Goal: Task Accomplishment & Management: Complete application form

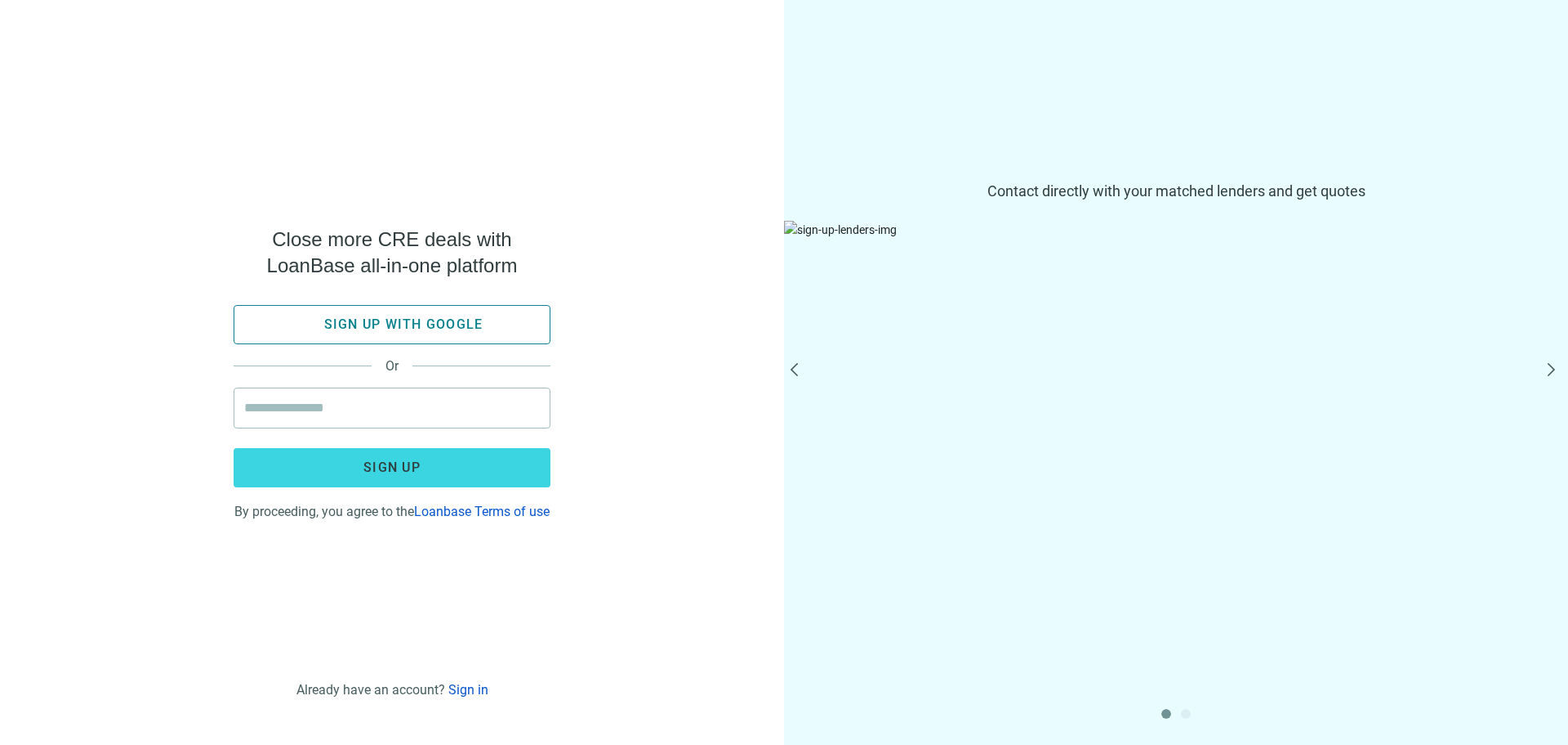
click at [384, 316] on span "Sign up with google" at bounding box center [404, 323] width 159 height 16
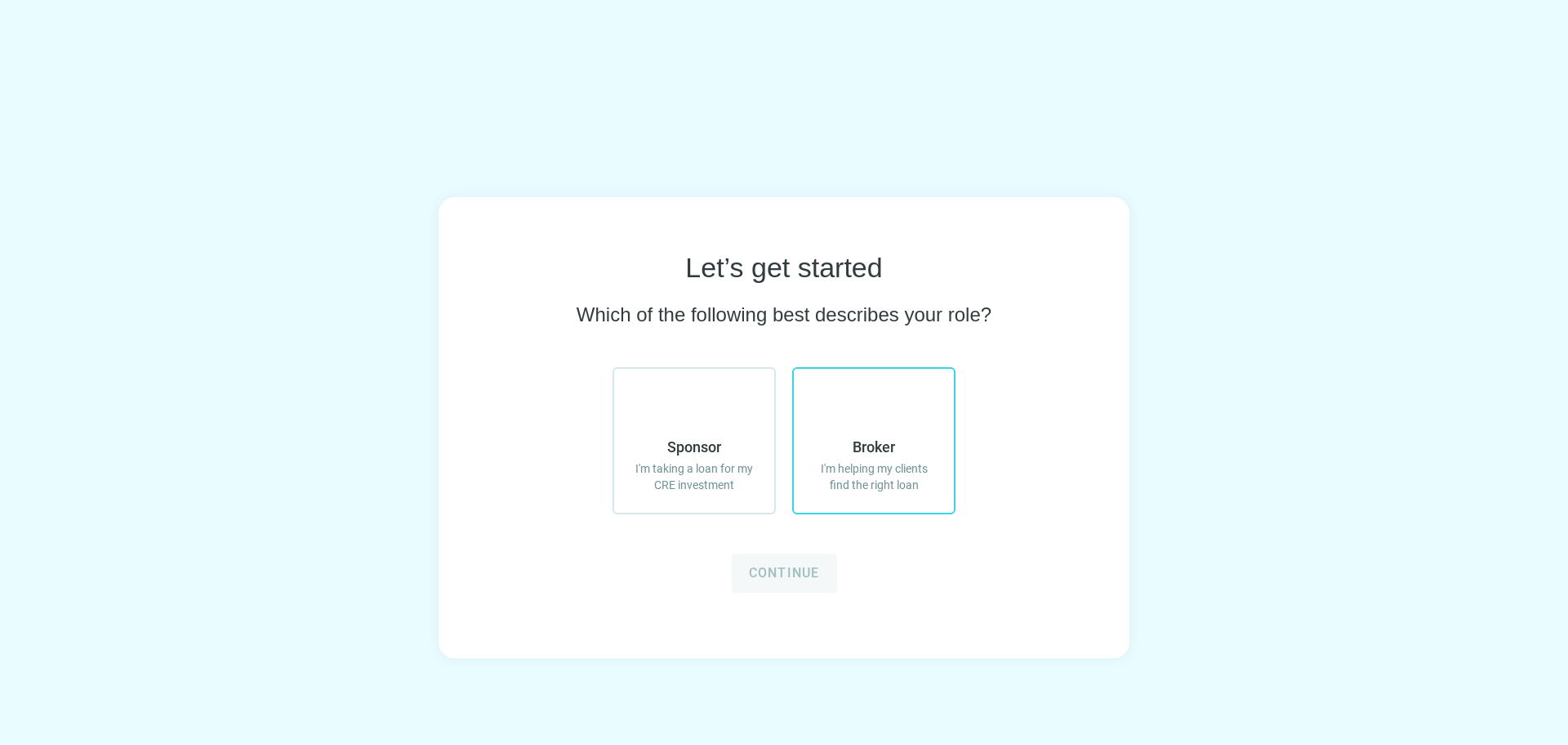
click at [873, 447] on span "Broker" at bounding box center [874, 447] width 43 height 19
click at [793, 576] on span "Continue" at bounding box center [784, 572] width 71 height 16
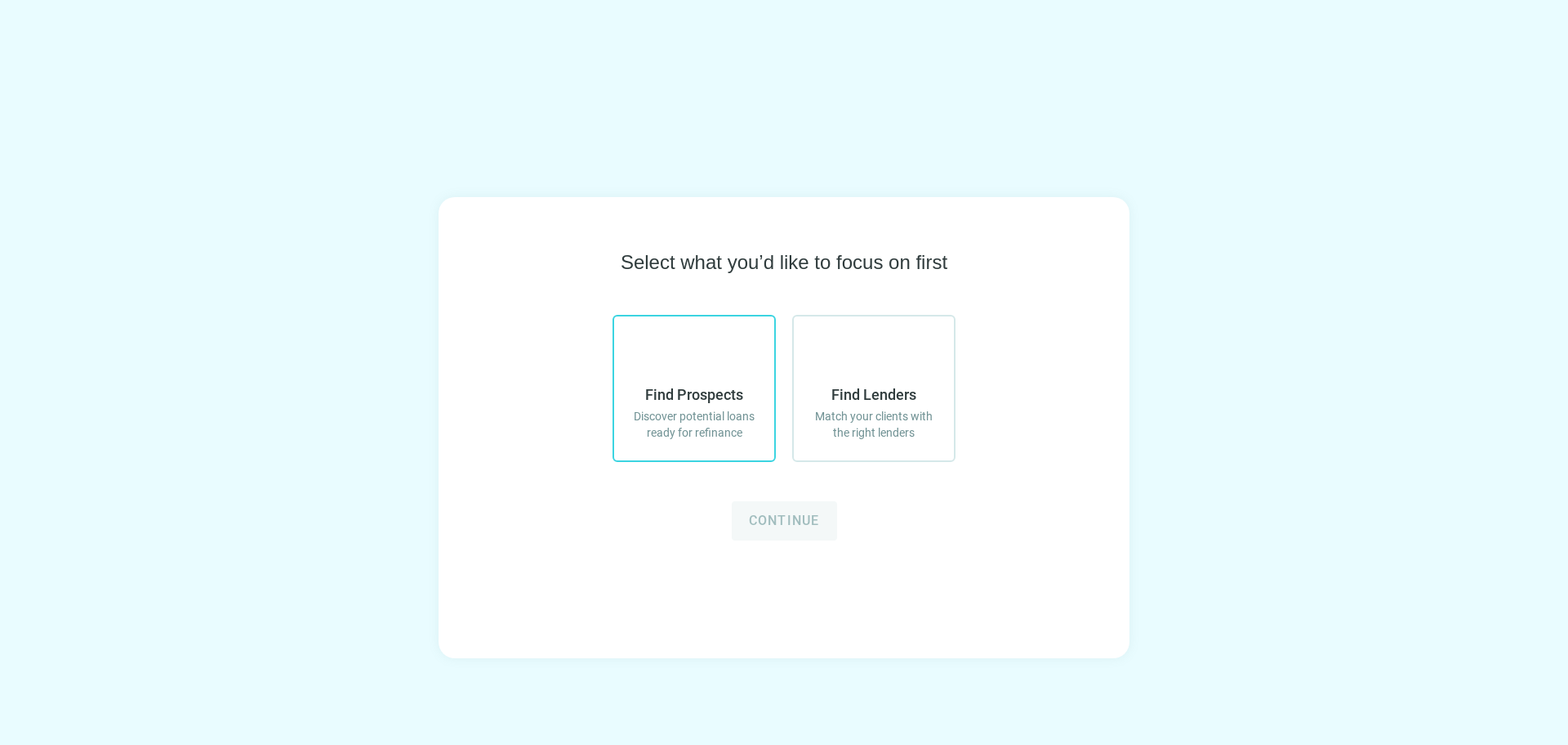
click at [675, 398] on span "Find Prospects" at bounding box center [695, 394] width 98 height 19
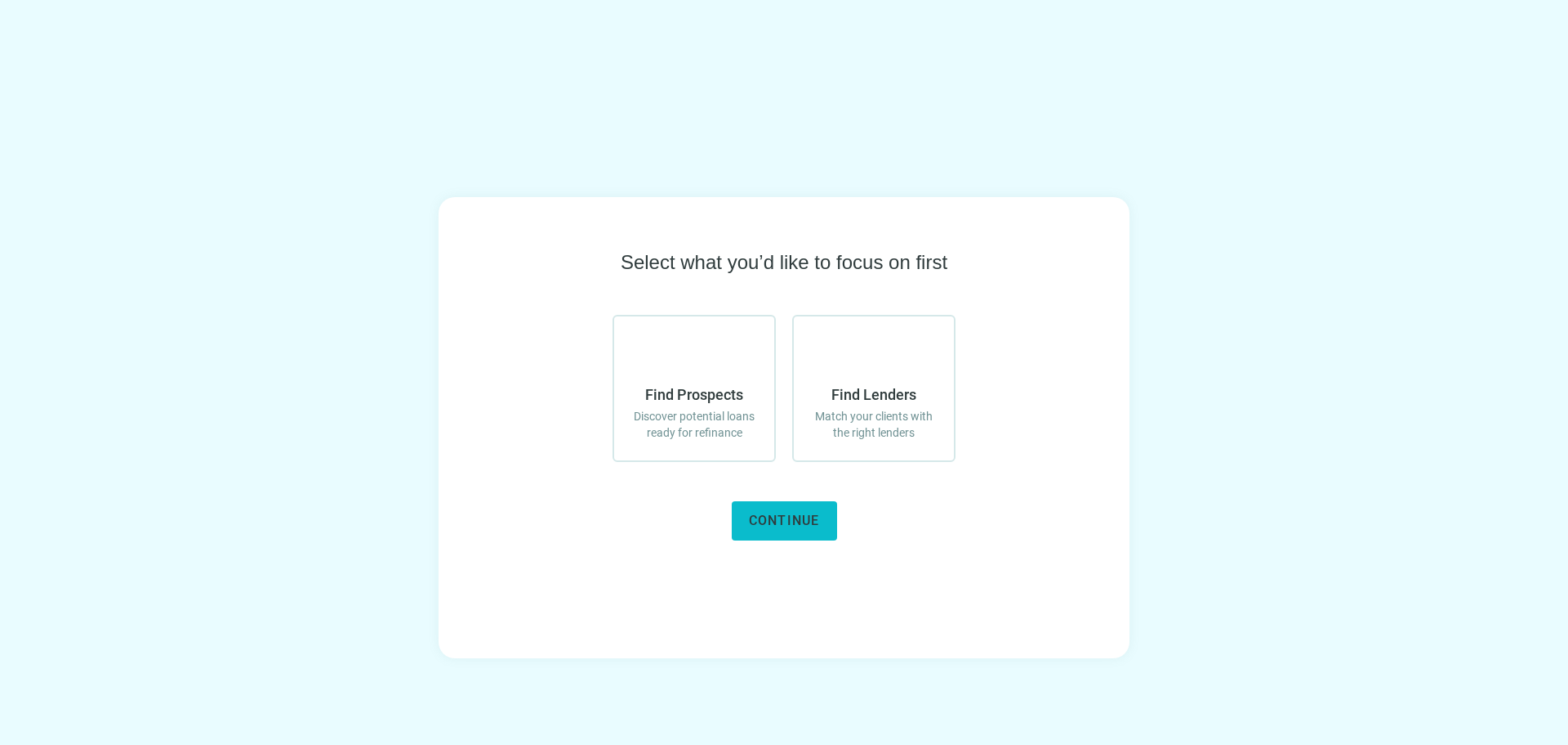
click at [790, 526] on span "Continue" at bounding box center [784, 520] width 71 height 16
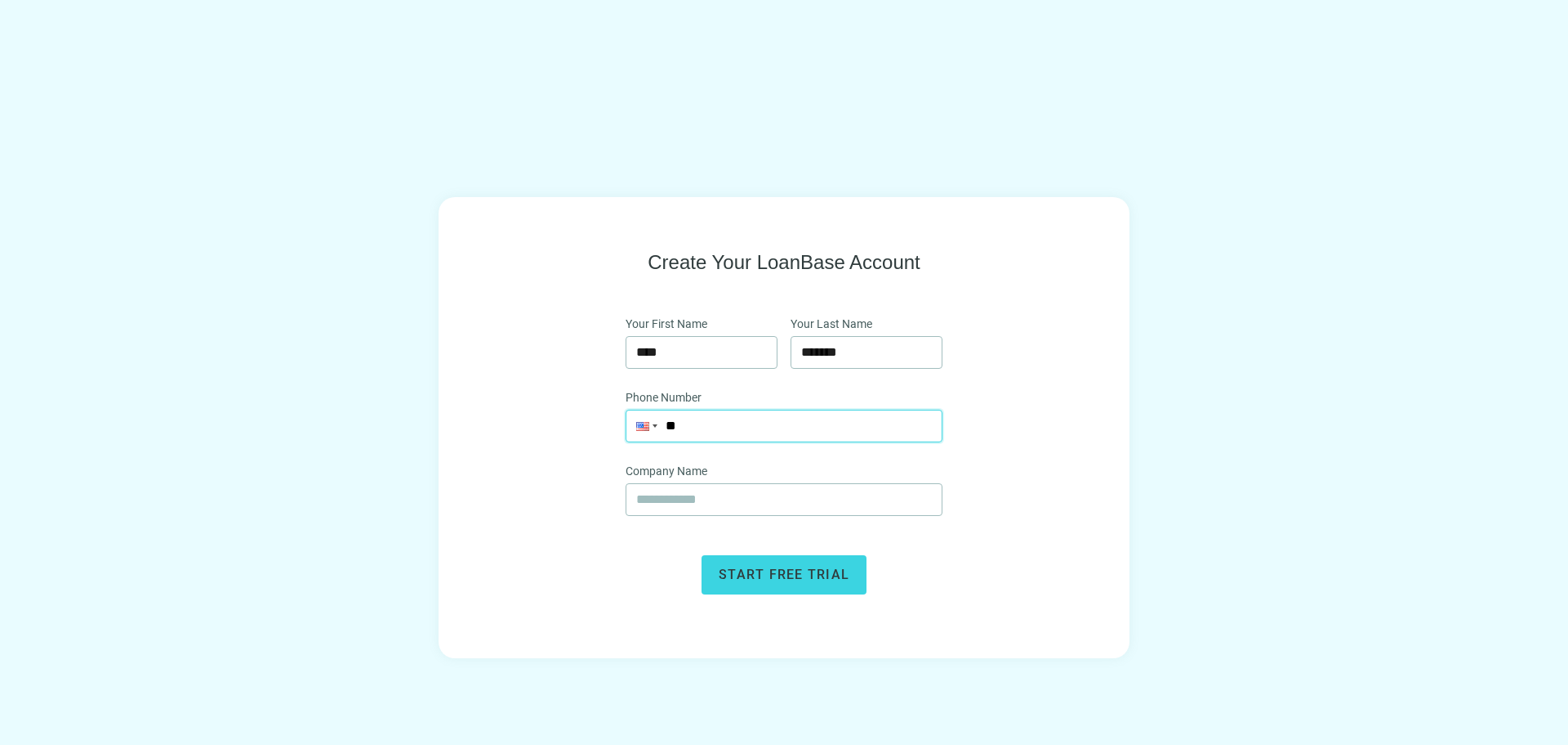
click at [746, 423] on input "**" at bounding box center [784, 426] width 315 height 32
type input "**********"
click at [744, 498] on input "text" at bounding box center [784, 499] width 295 height 32
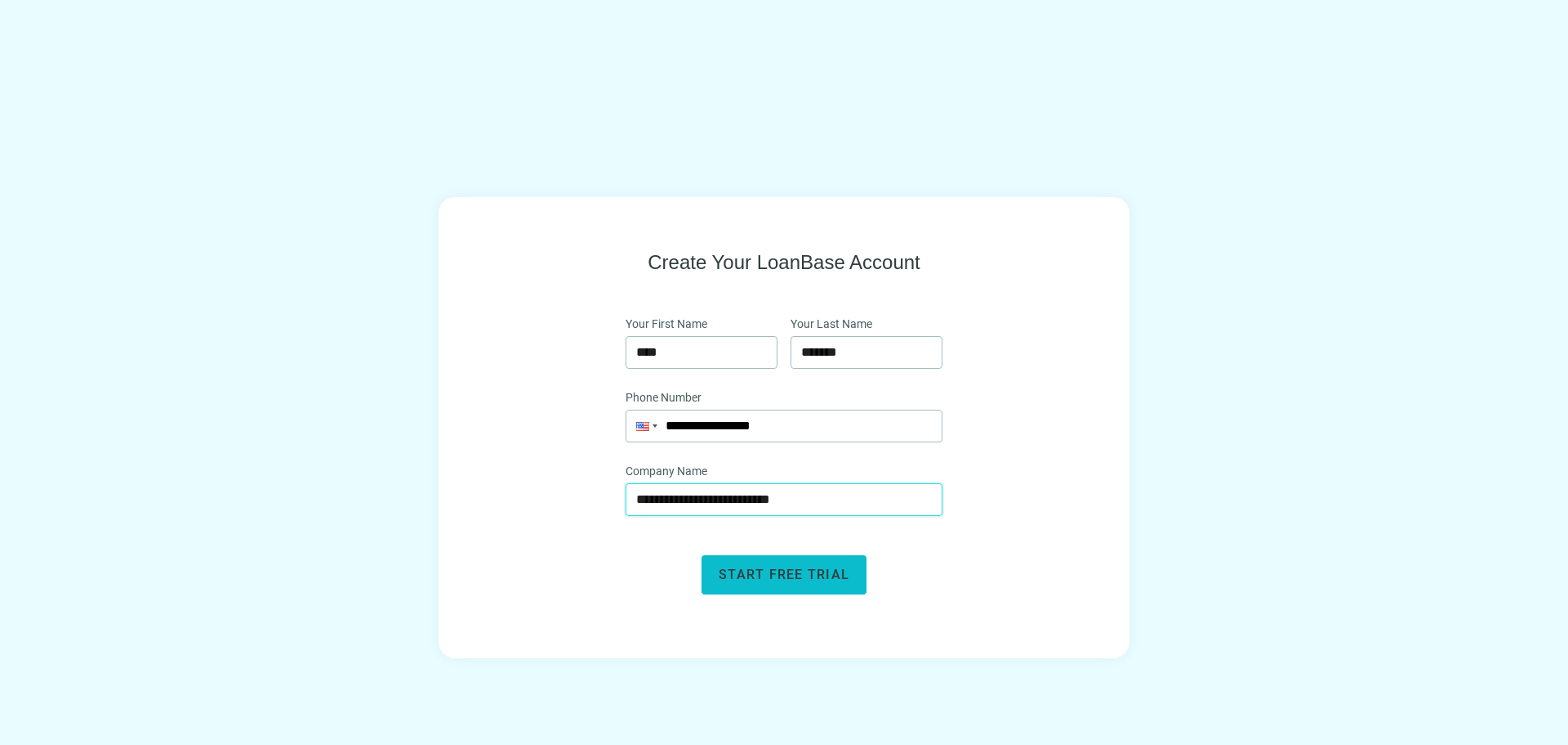
type input "**********"
click at [793, 577] on span "Start free trial" at bounding box center [784, 574] width 131 height 16
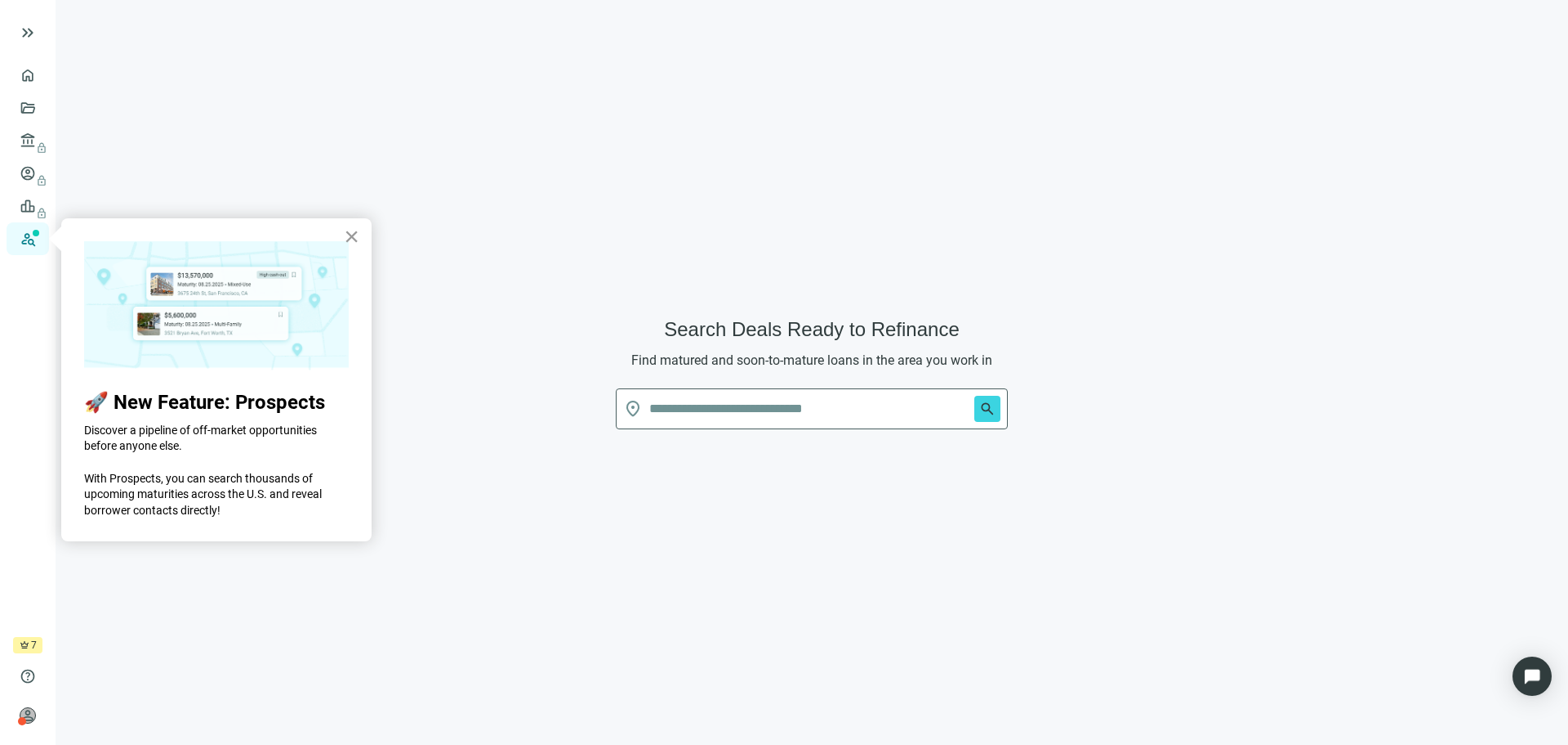
click at [355, 236] on button "×" at bounding box center [351, 236] width 16 height 26
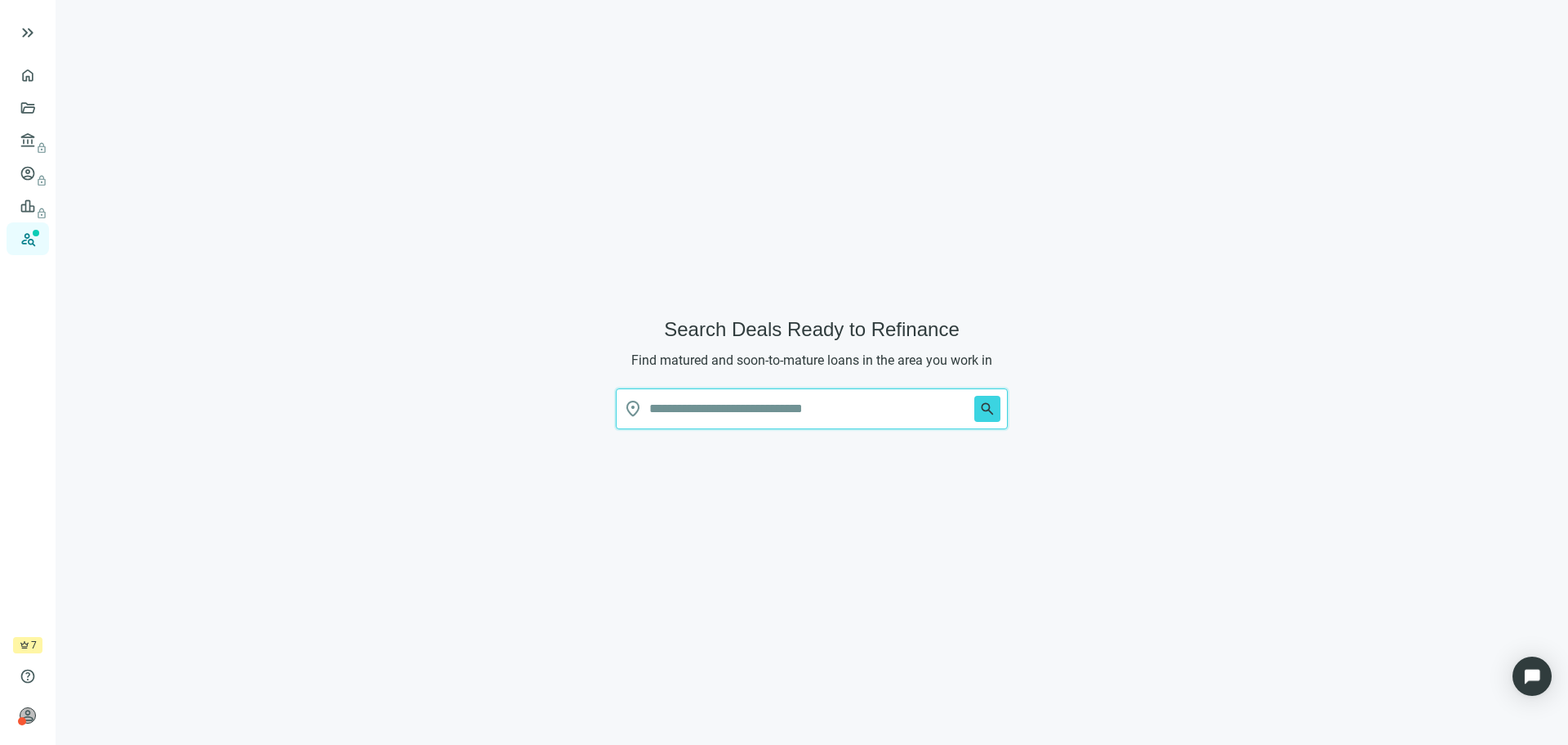
click at [744, 398] on input "text" at bounding box center [809, 409] width 319 height 39
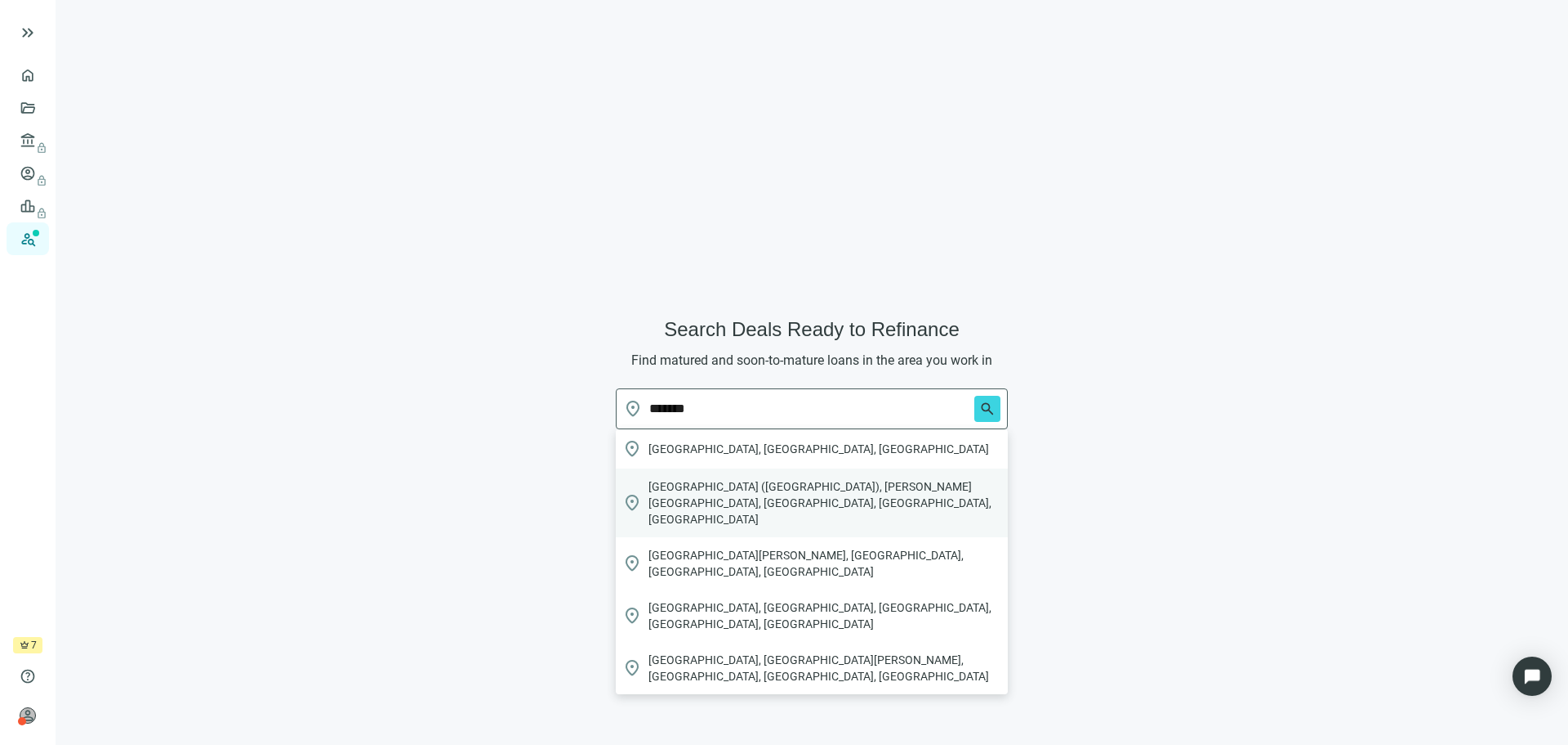
click at [696, 495] on span "[GEOGRAPHIC_DATA] ([GEOGRAPHIC_DATA]), [PERSON_NAME][GEOGRAPHIC_DATA], [GEOGRAP…" at bounding box center [824, 502] width 353 height 49
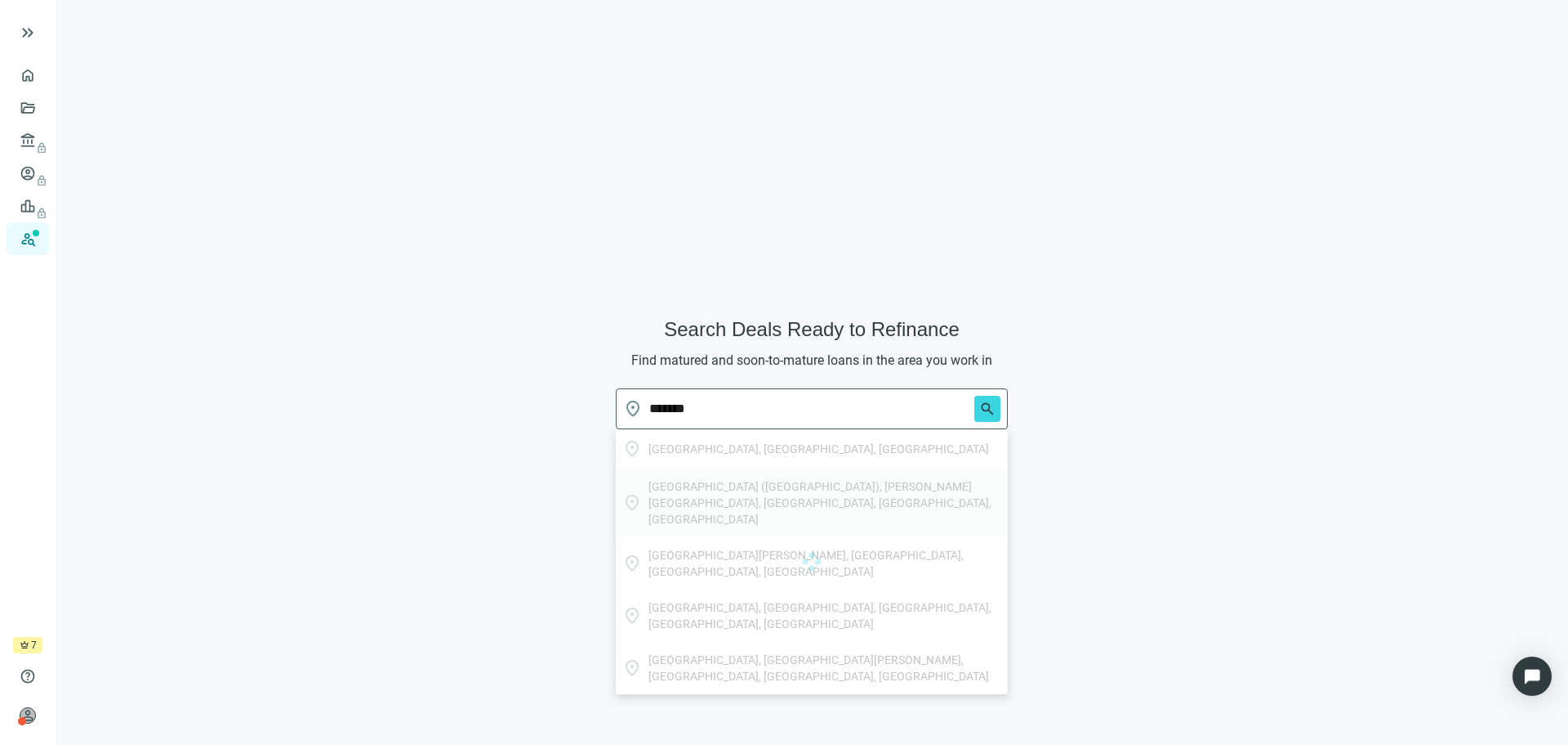
type input "**********"
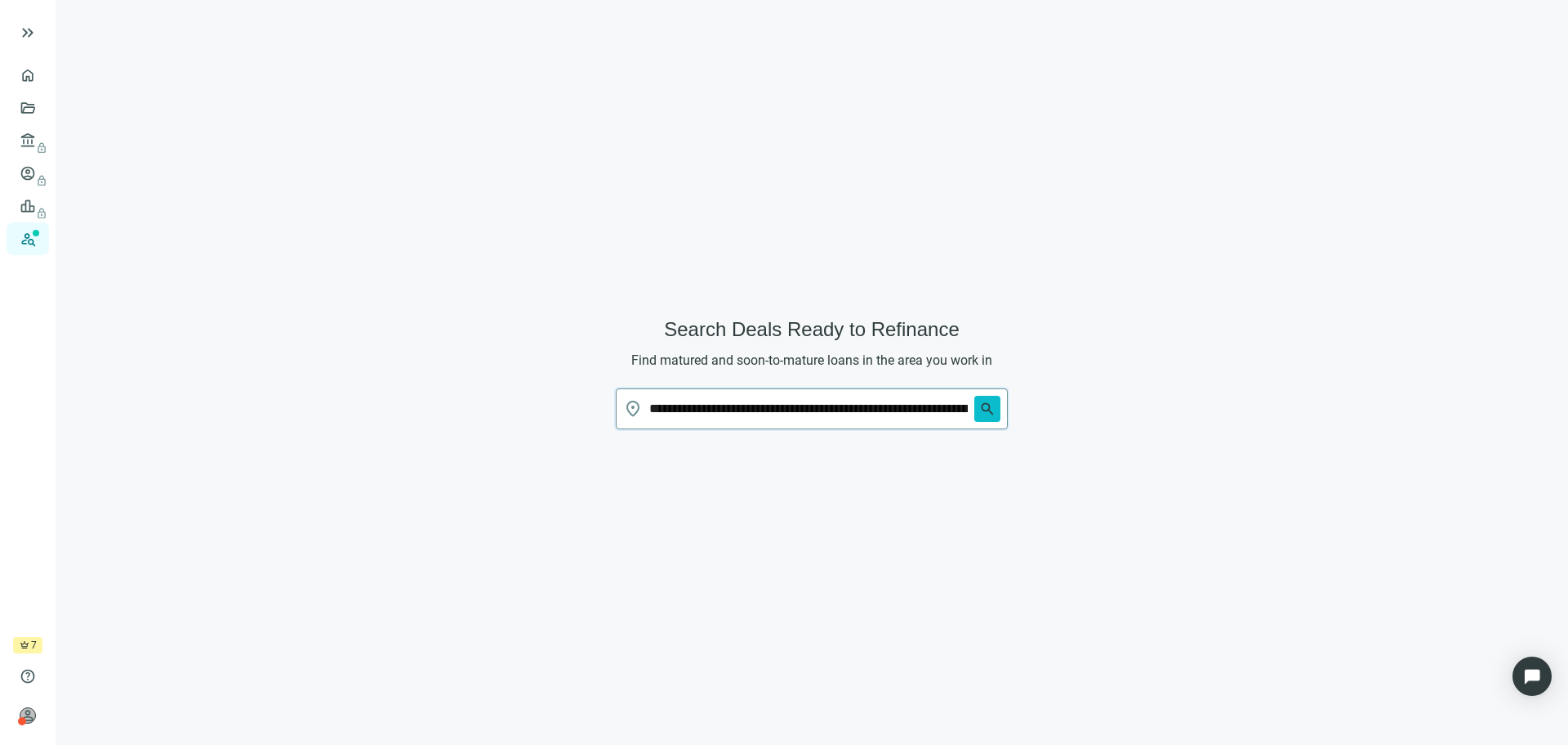
click at [983, 405] on span "search" at bounding box center [988, 409] width 17 height 17
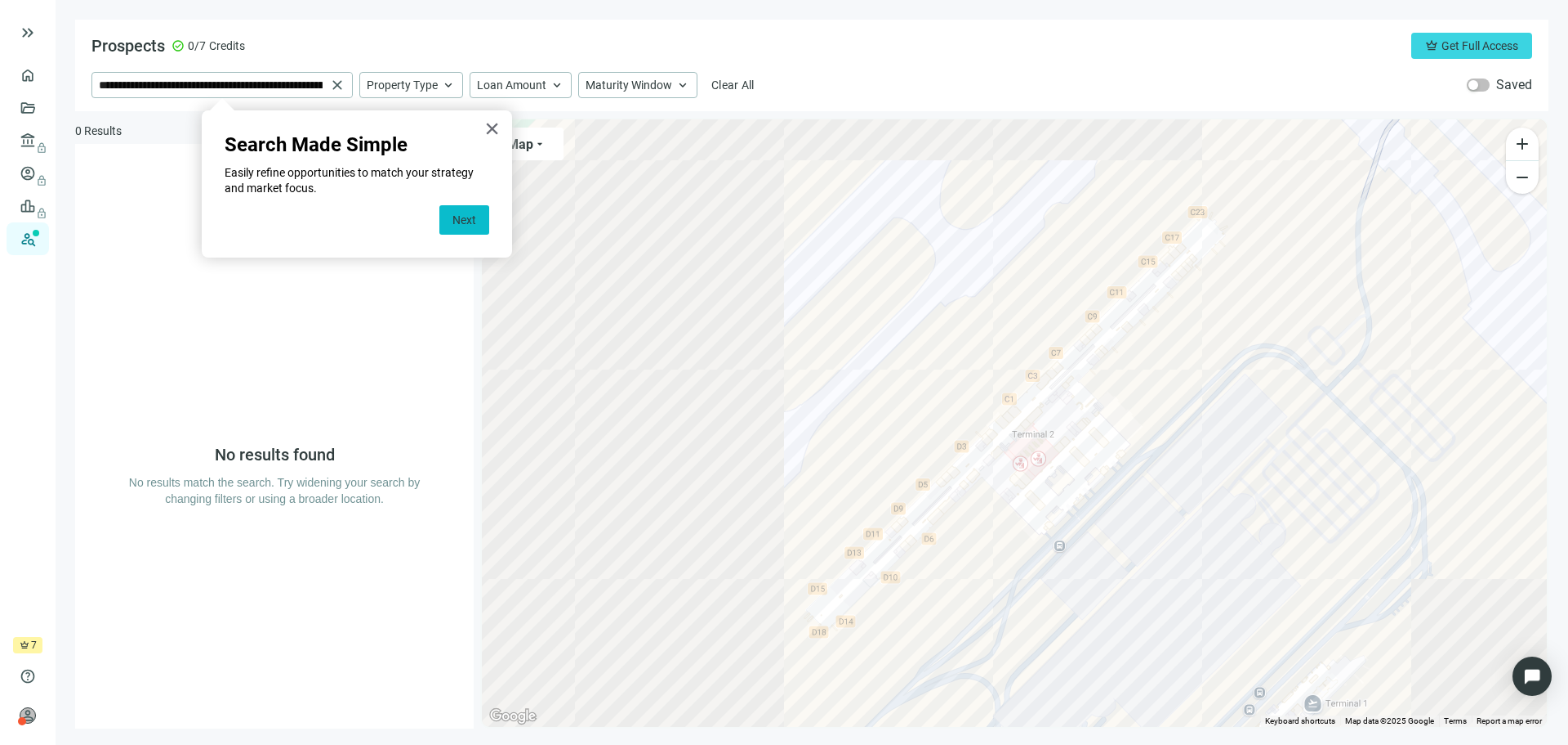
click at [460, 219] on button "Next" at bounding box center [465, 220] width 50 height 30
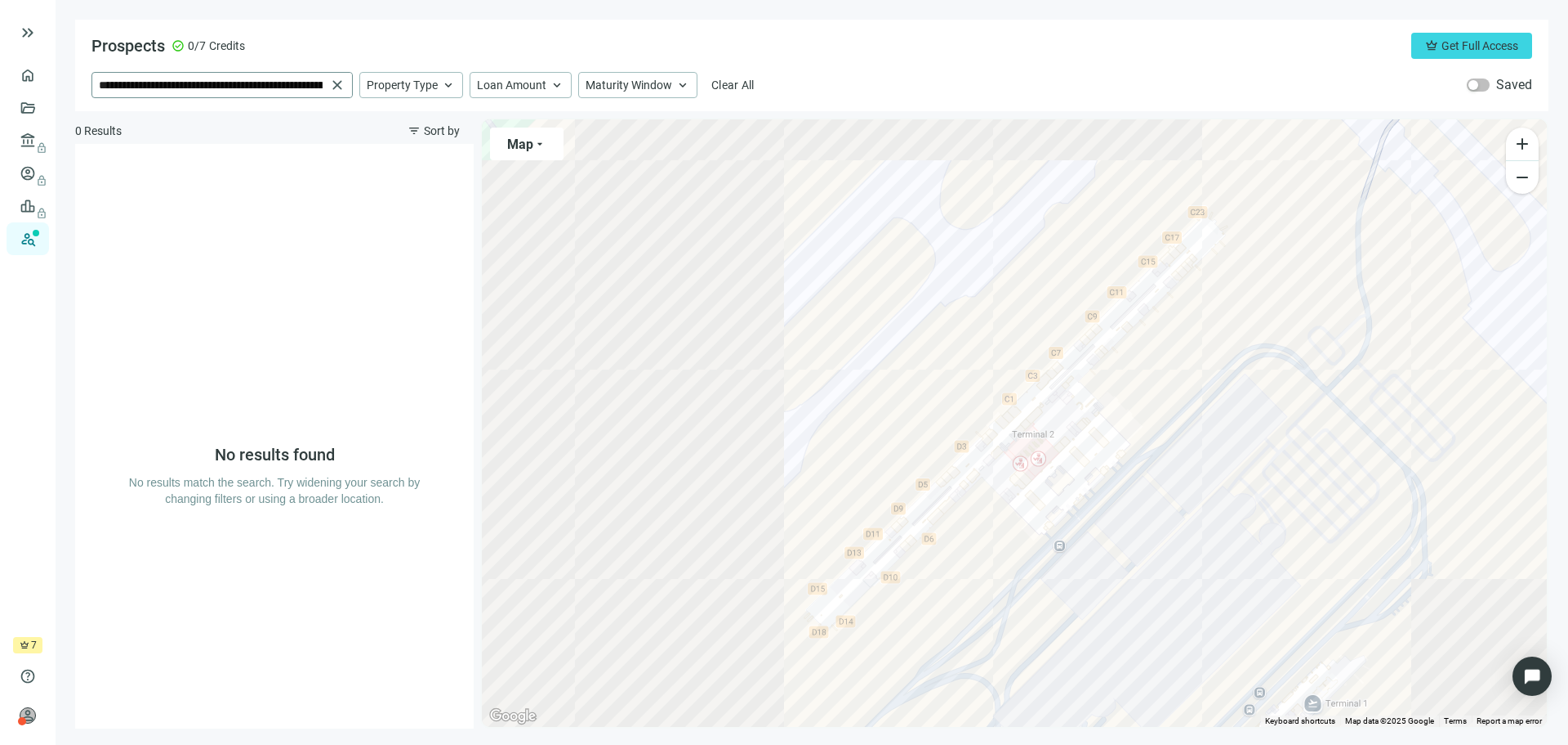
click at [337, 89] on span "close" at bounding box center [337, 85] width 17 height 17
click at [277, 85] on input "search" at bounding box center [212, 84] width 226 height 24
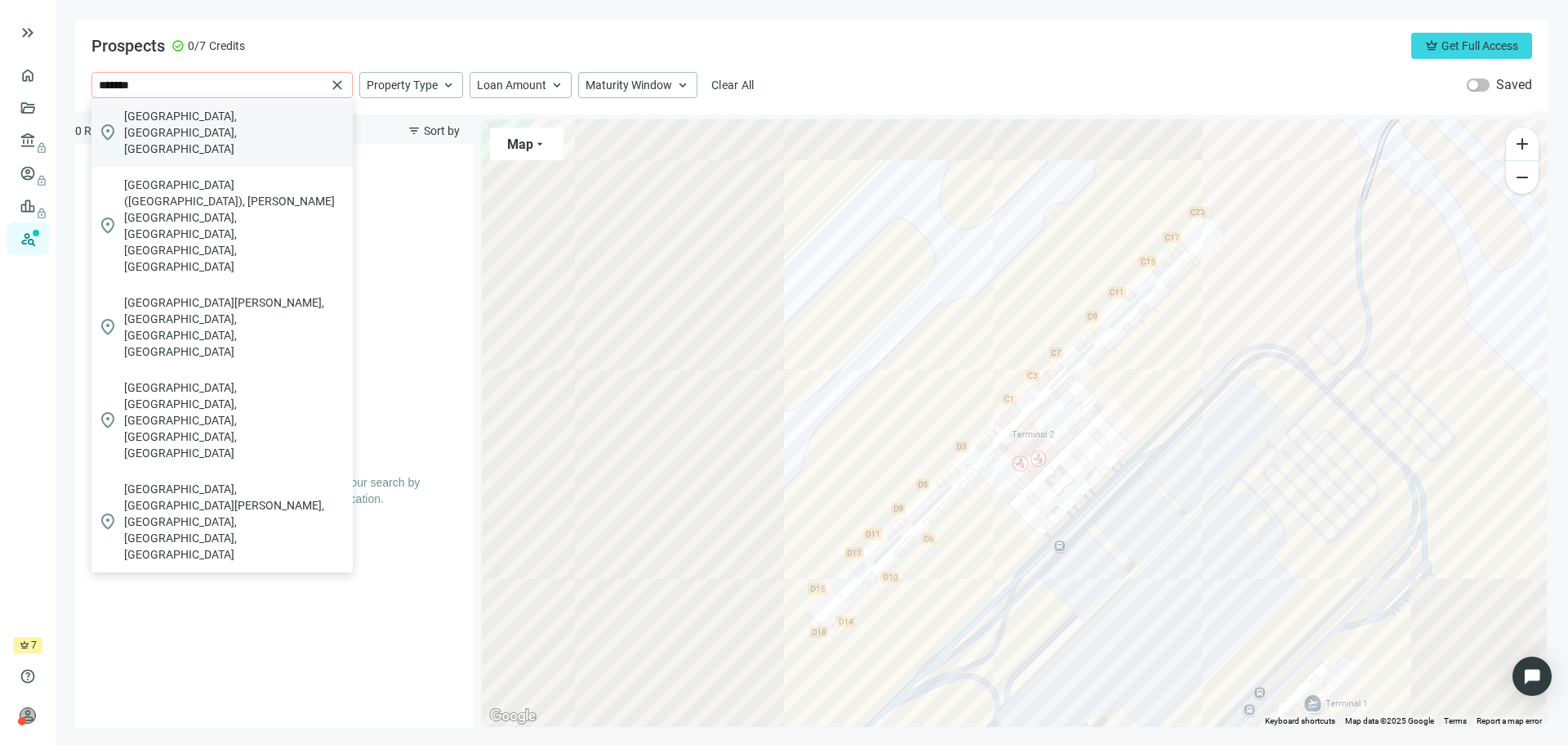
click at [222, 133] on div "location_on [GEOGRAPHIC_DATA], [GEOGRAPHIC_DATA], [GEOGRAPHIC_DATA]" at bounding box center [222, 133] width 261 height 69
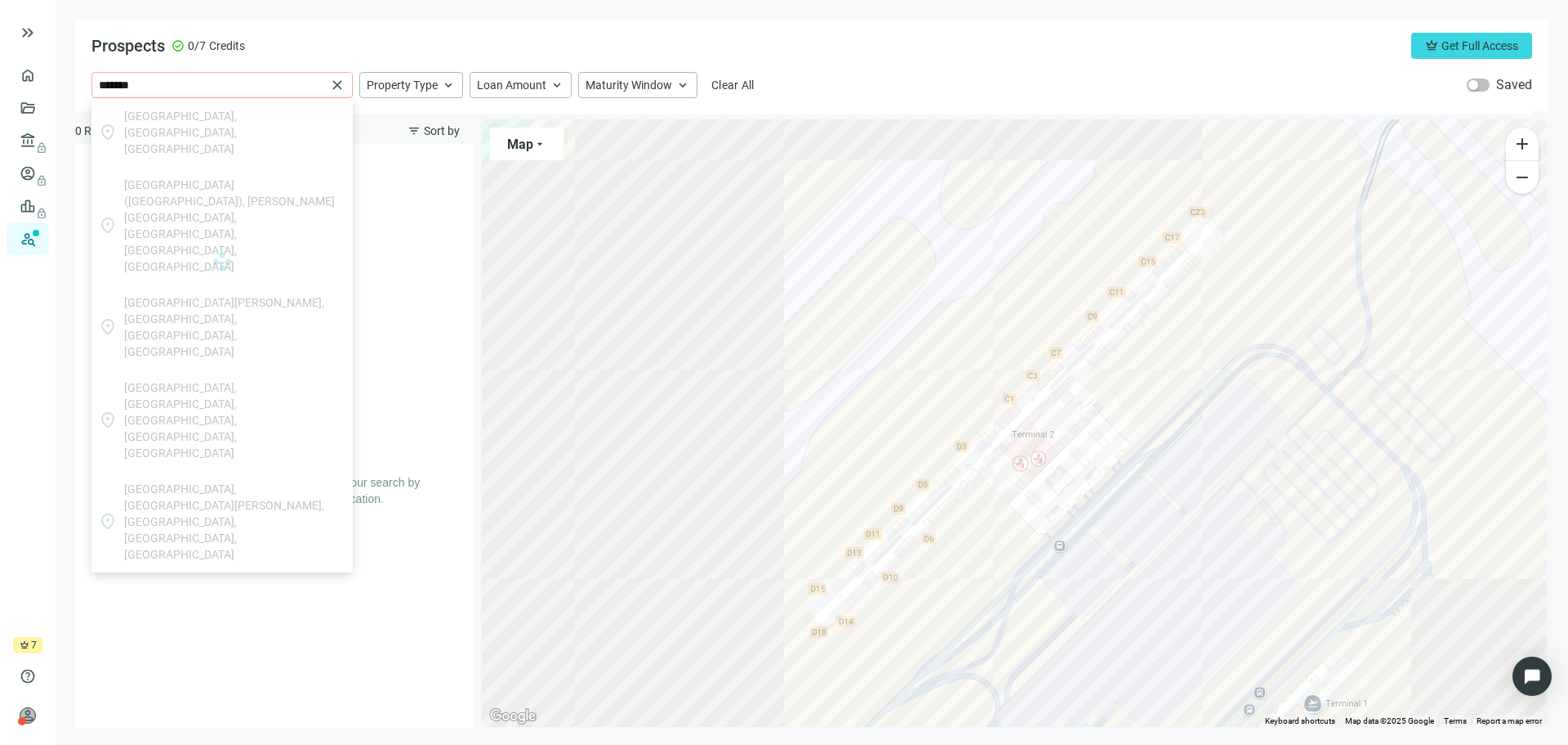
type input "**********"
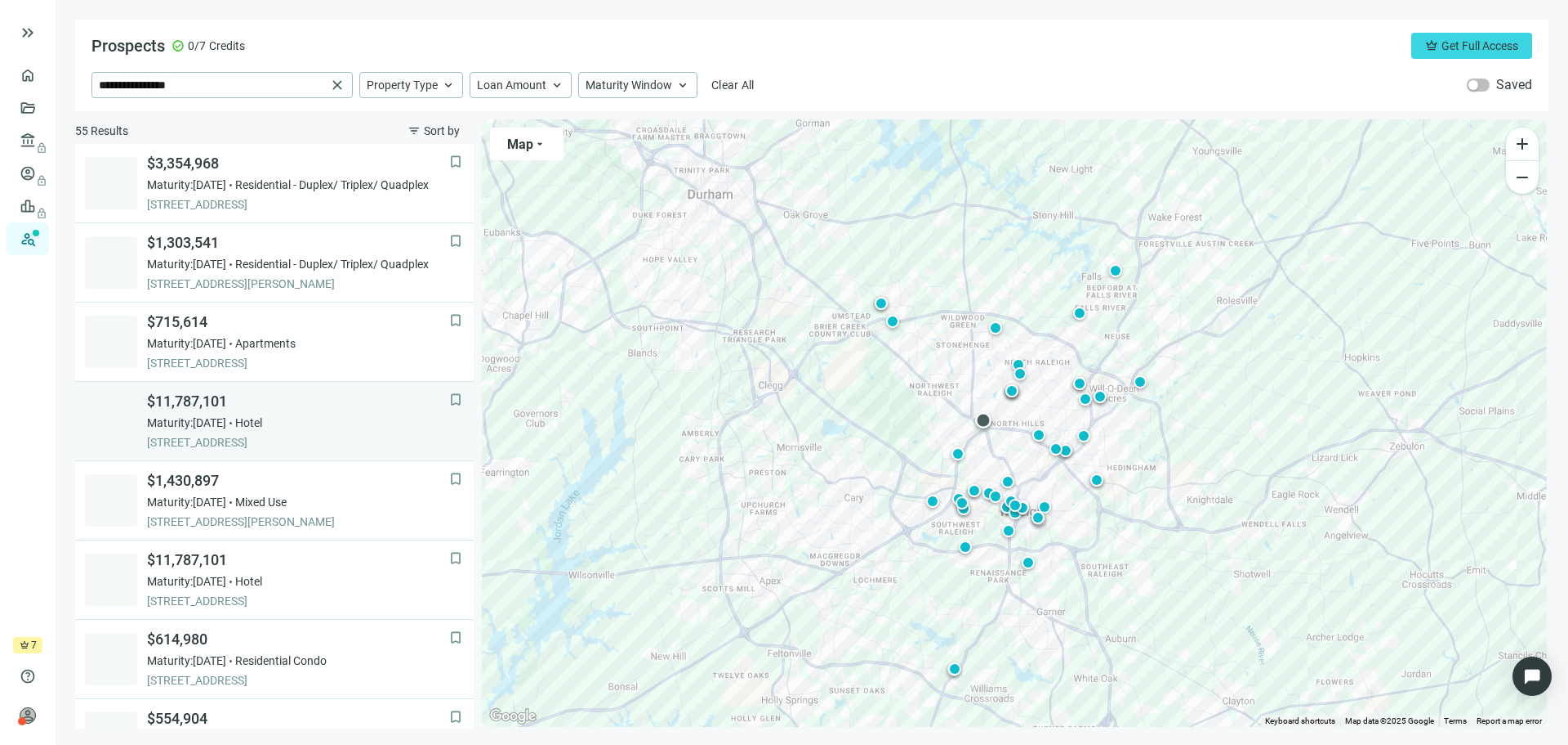
click at [301, 410] on span "$11,787,101" at bounding box center [298, 400] width 302 height 19
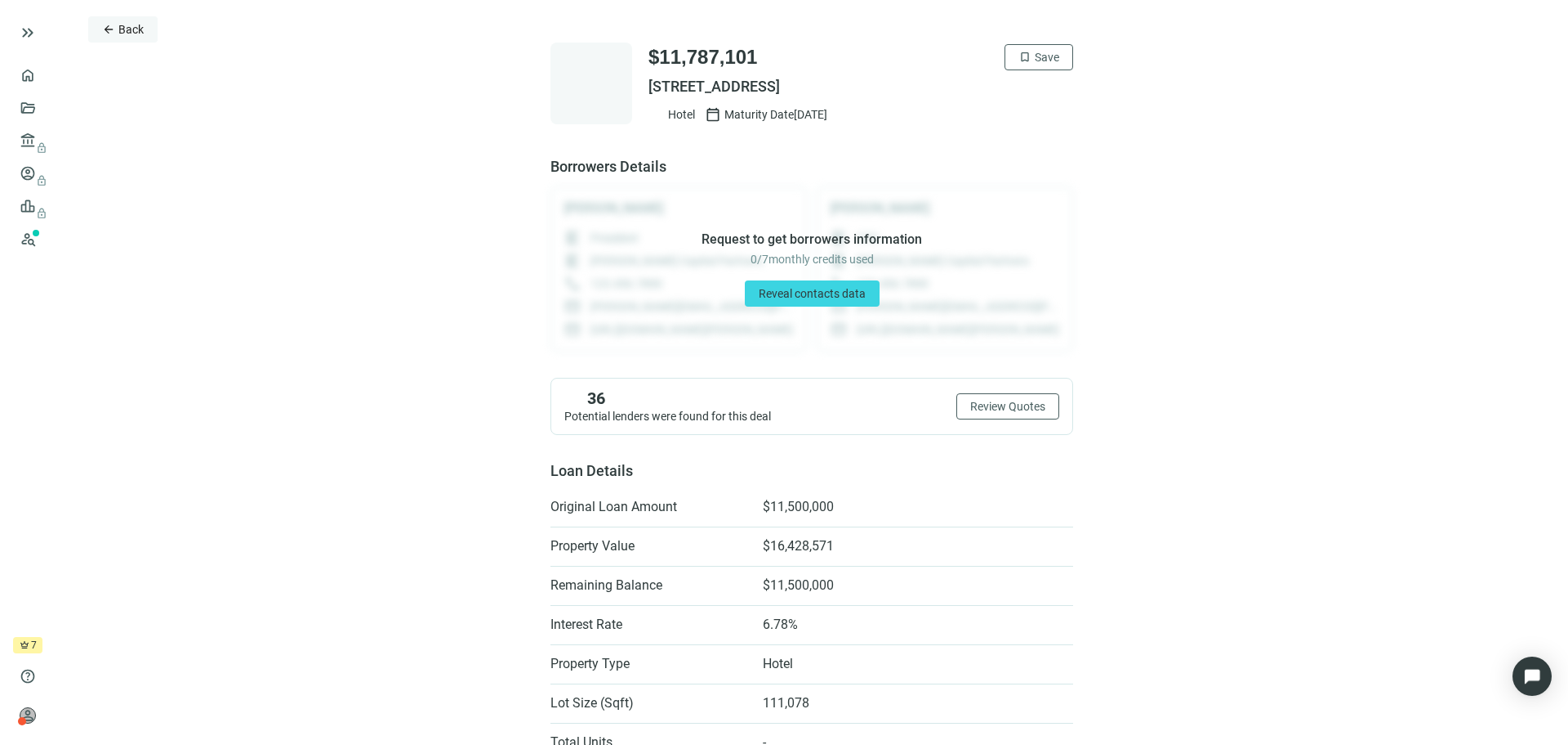
click at [121, 32] on span "Back" at bounding box center [131, 30] width 25 height 13
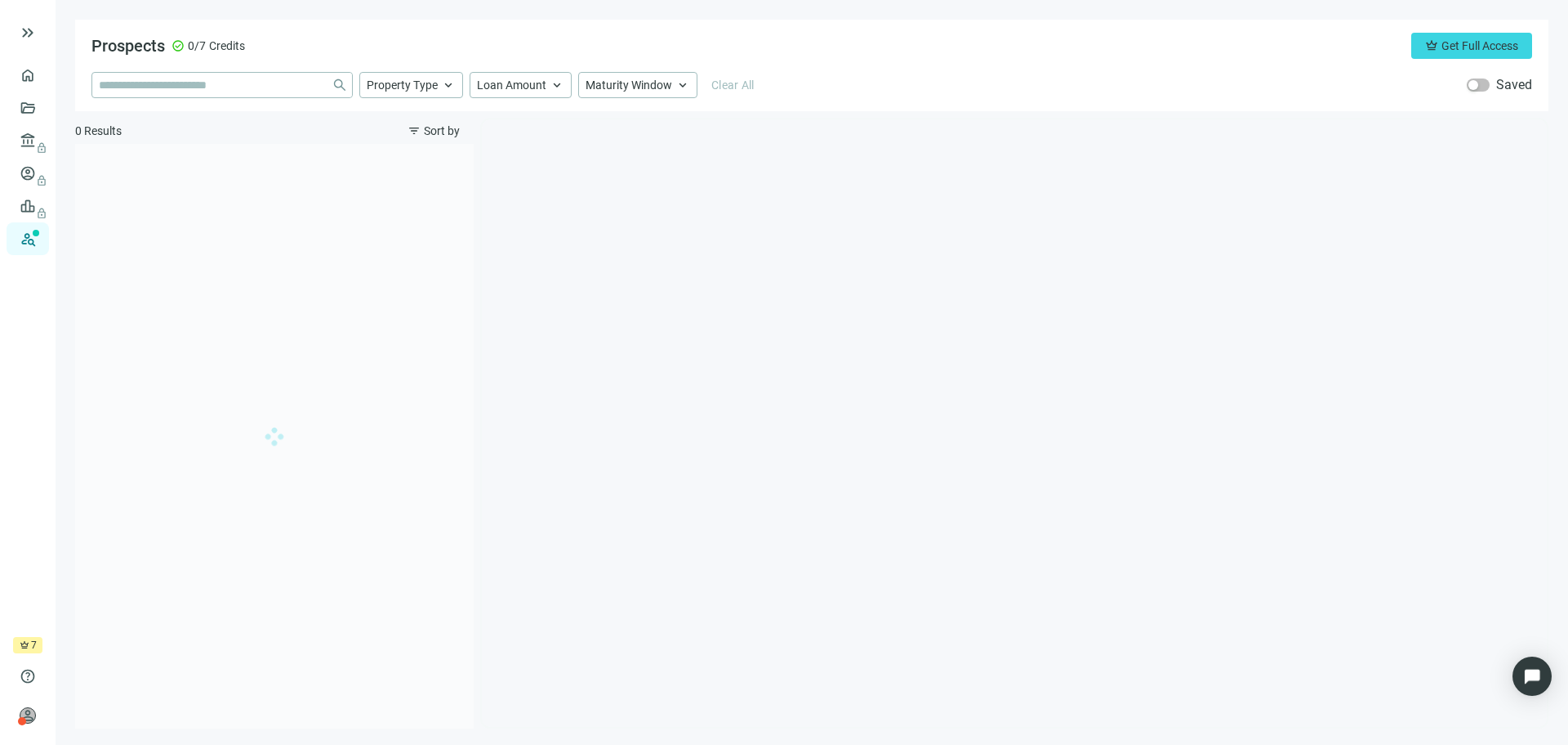
type input "**********"
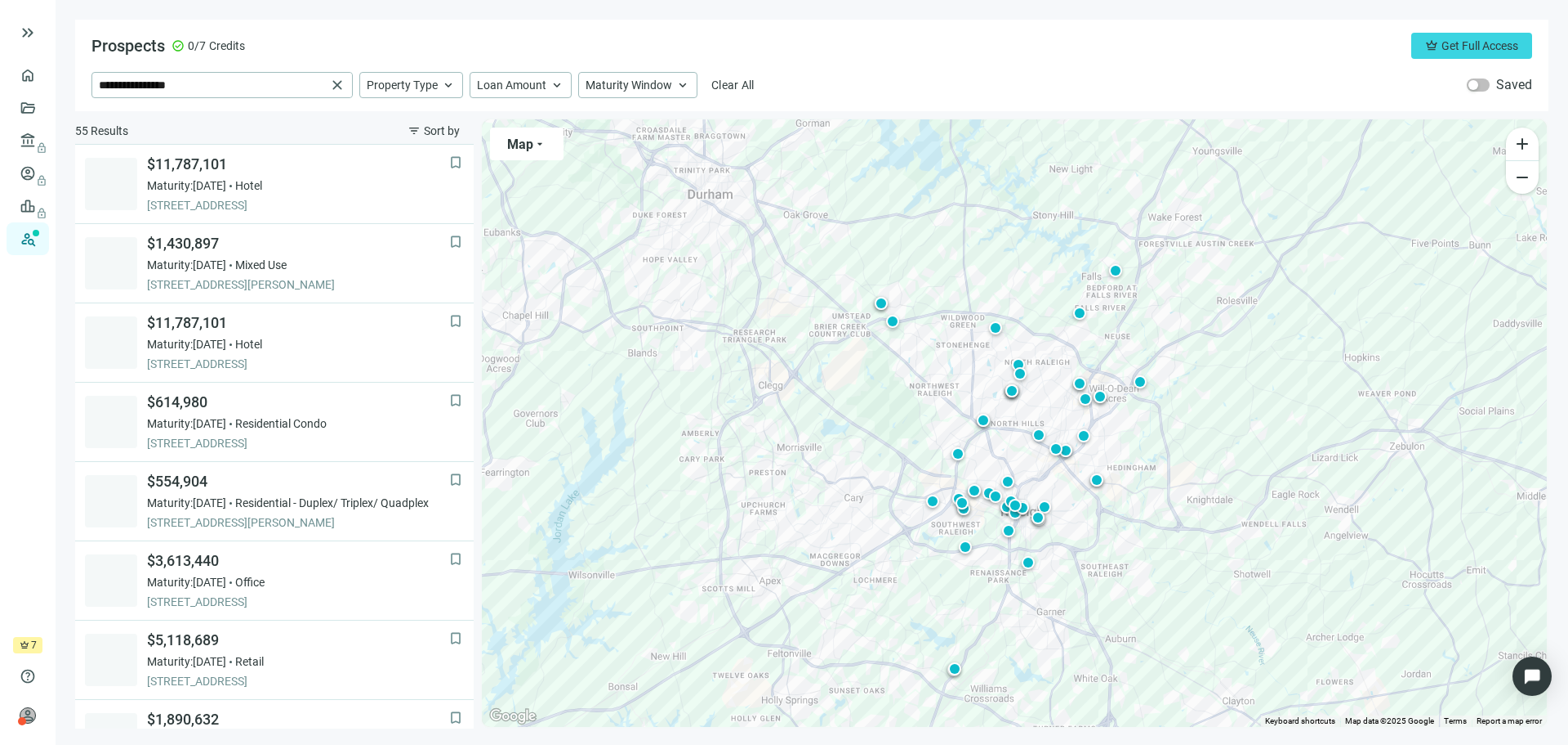
scroll to position [238, 0]
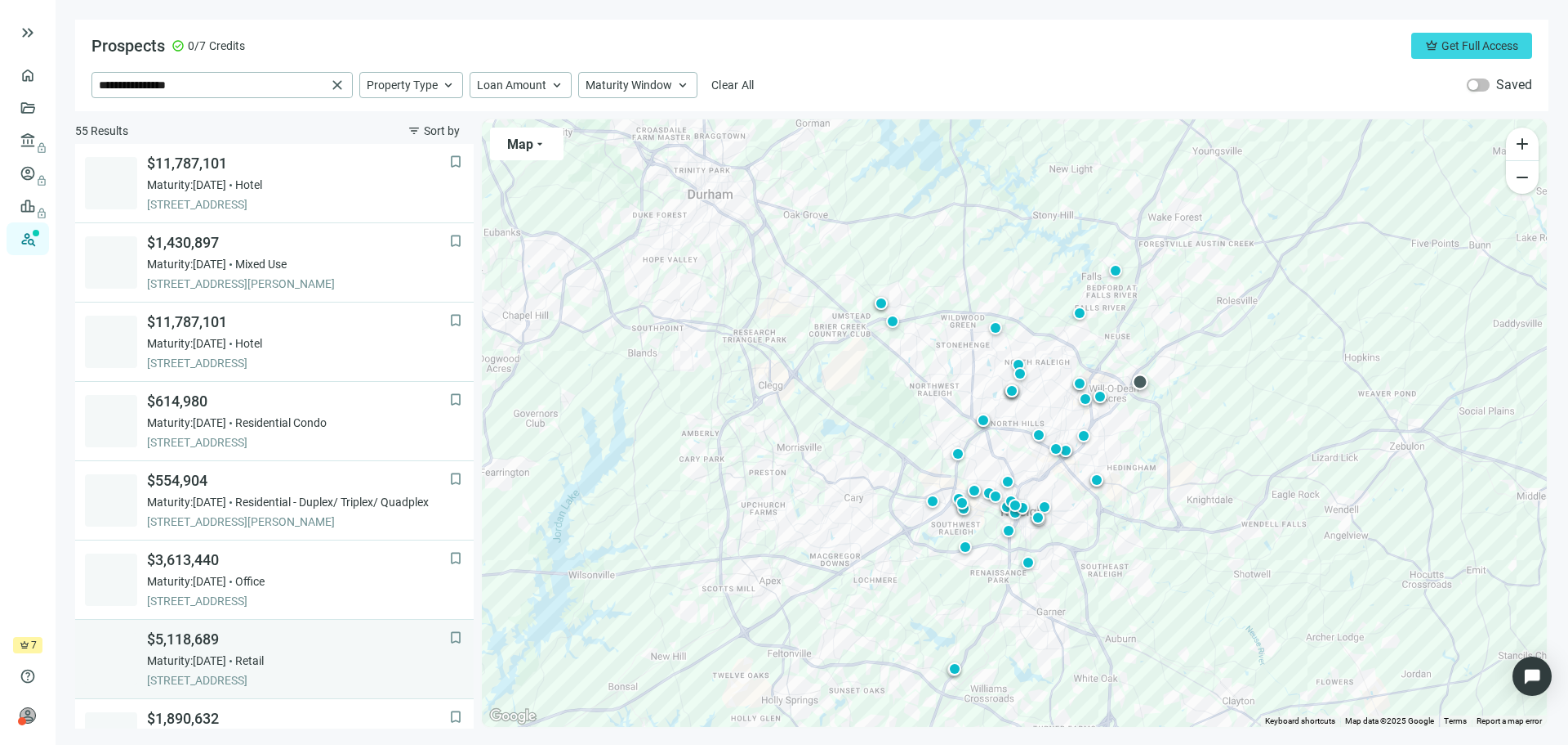
click at [350, 650] on div "$5,118,689 Maturity: [DATE] Retail [STREET_ADDRESS]" at bounding box center [298, 659] width 302 height 59
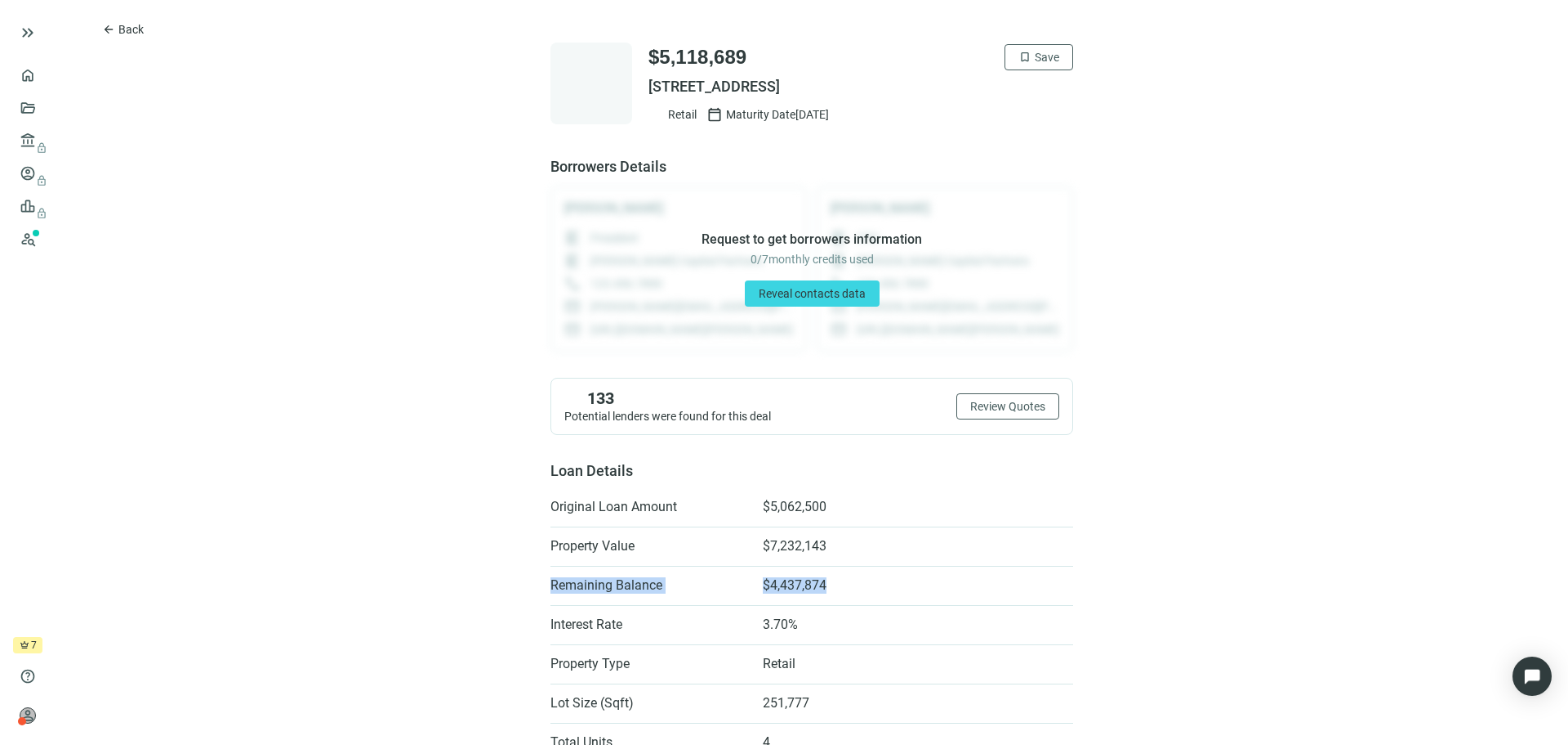
drag, startPoint x: 833, startPoint y: 549, endPoint x: 831, endPoint y: 586, distance: 37.1
click at [831, 586] on ul "Original Loan Amount $5,062,500 Property Value $7,232,143 Remaining Balance $4,…" at bounding box center [811, 663] width 522 height 340
click at [128, 29] on span "Back" at bounding box center [131, 30] width 25 height 13
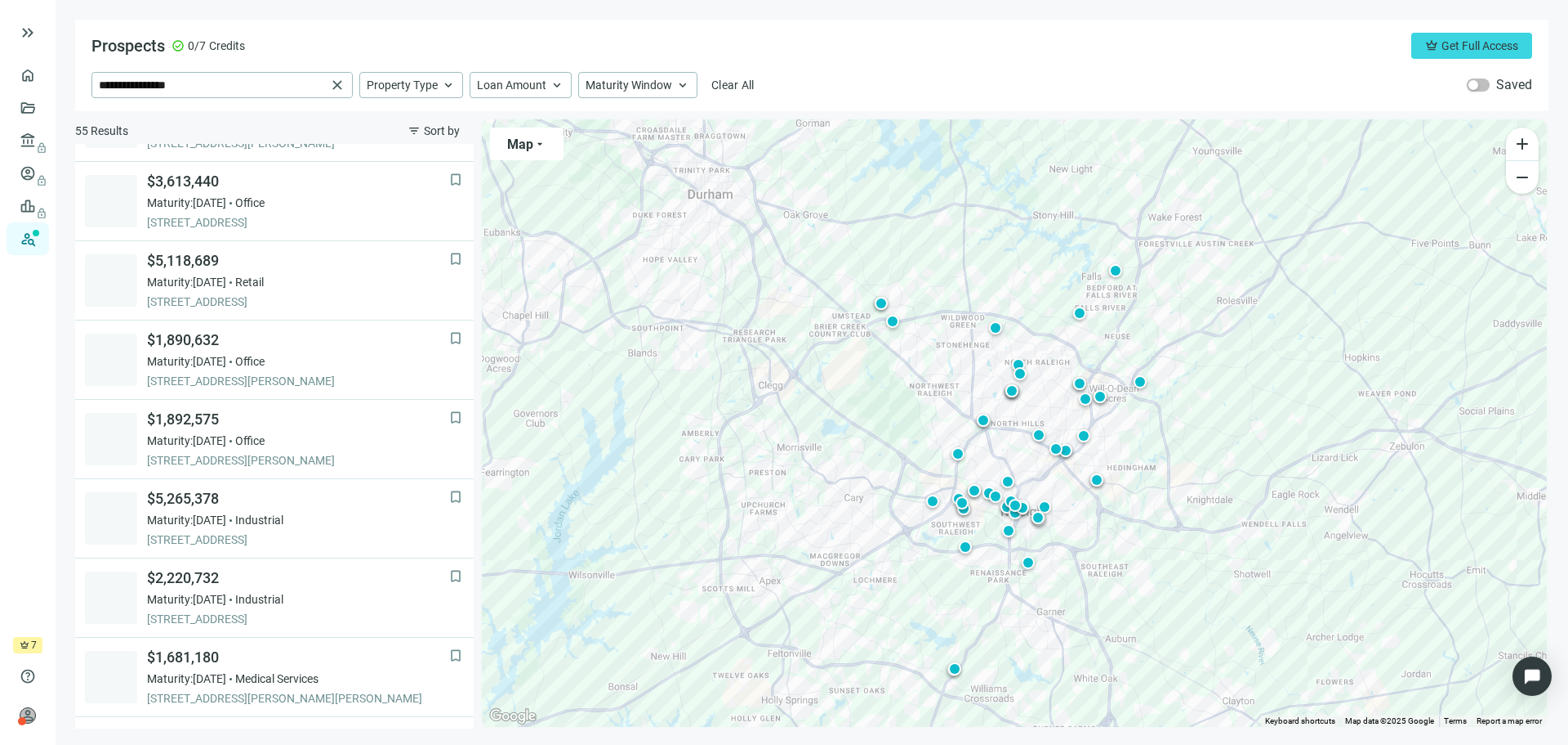
scroll to position [678, 0]
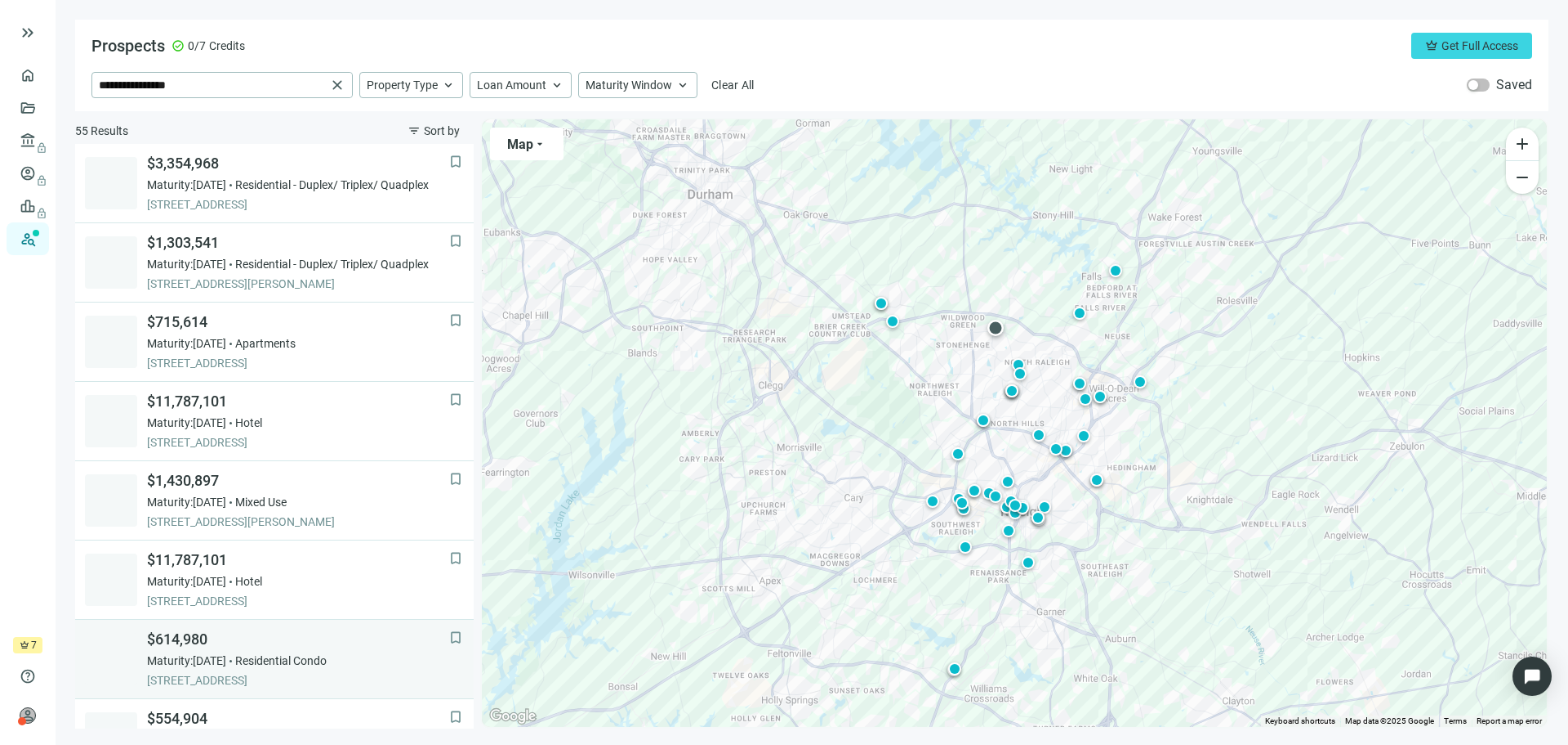
click at [239, 676] on span "[STREET_ADDRESS]" at bounding box center [298, 680] width 302 height 17
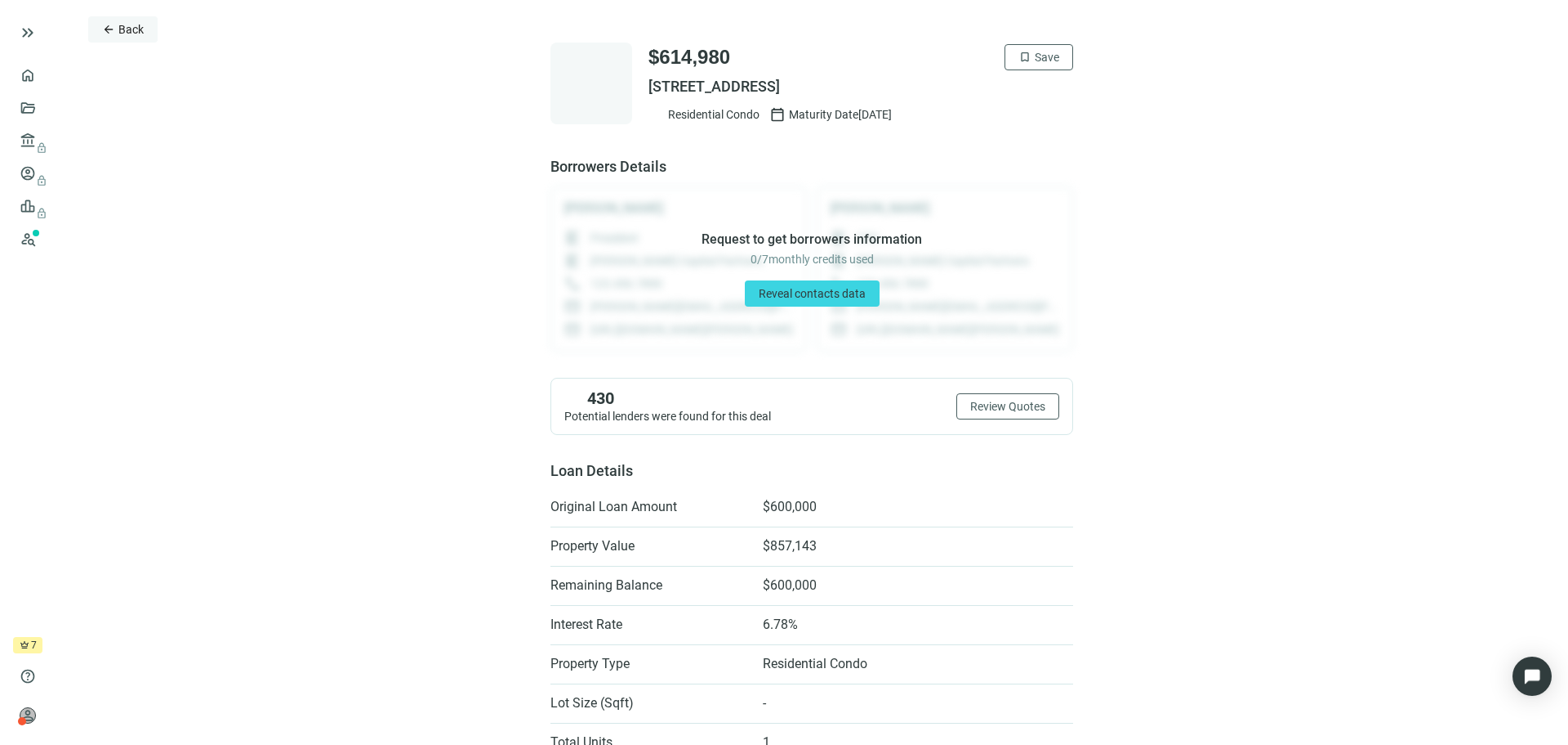
click at [132, 29] on span "Back" at bounding box center [131, 30] width 25 height 13
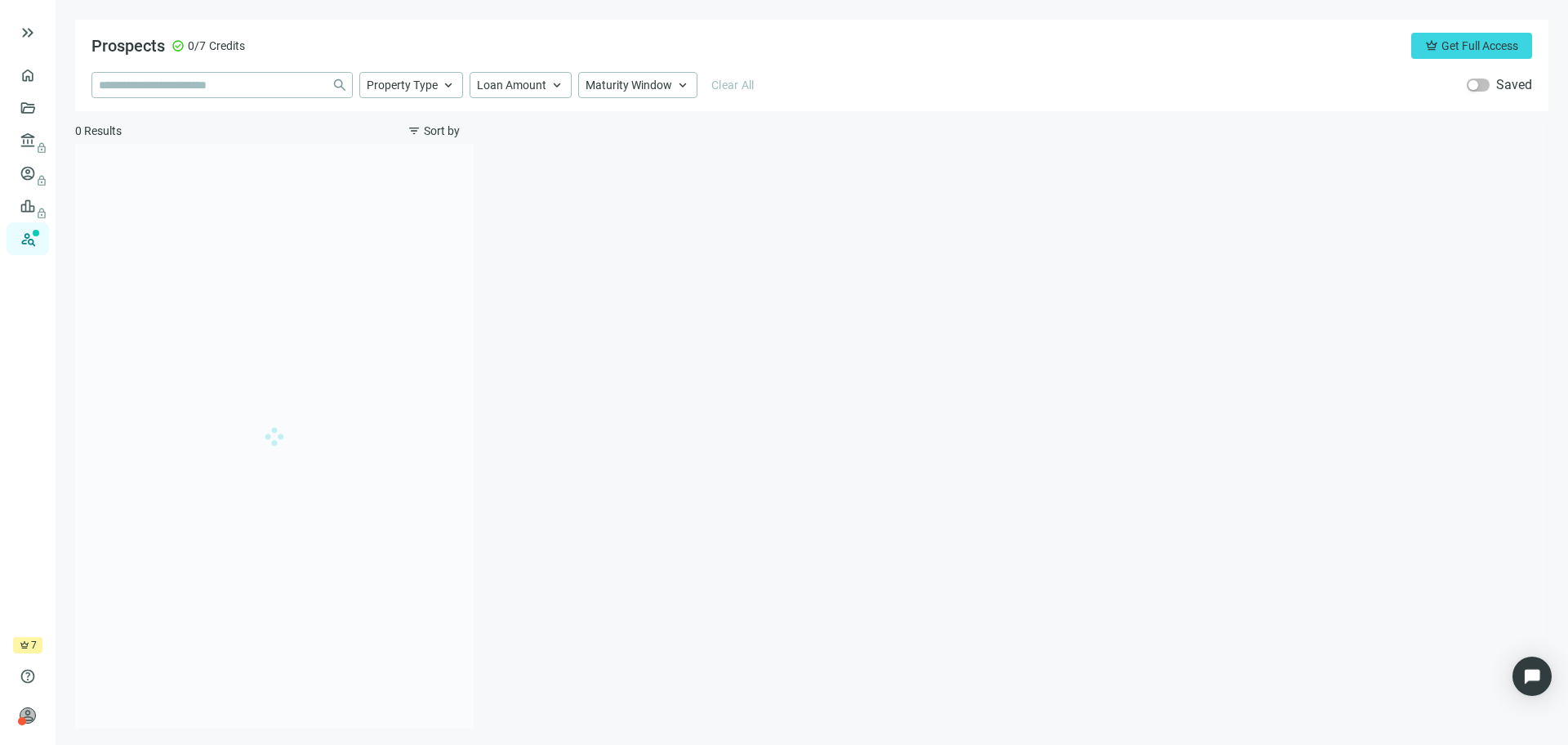
type input "**********"
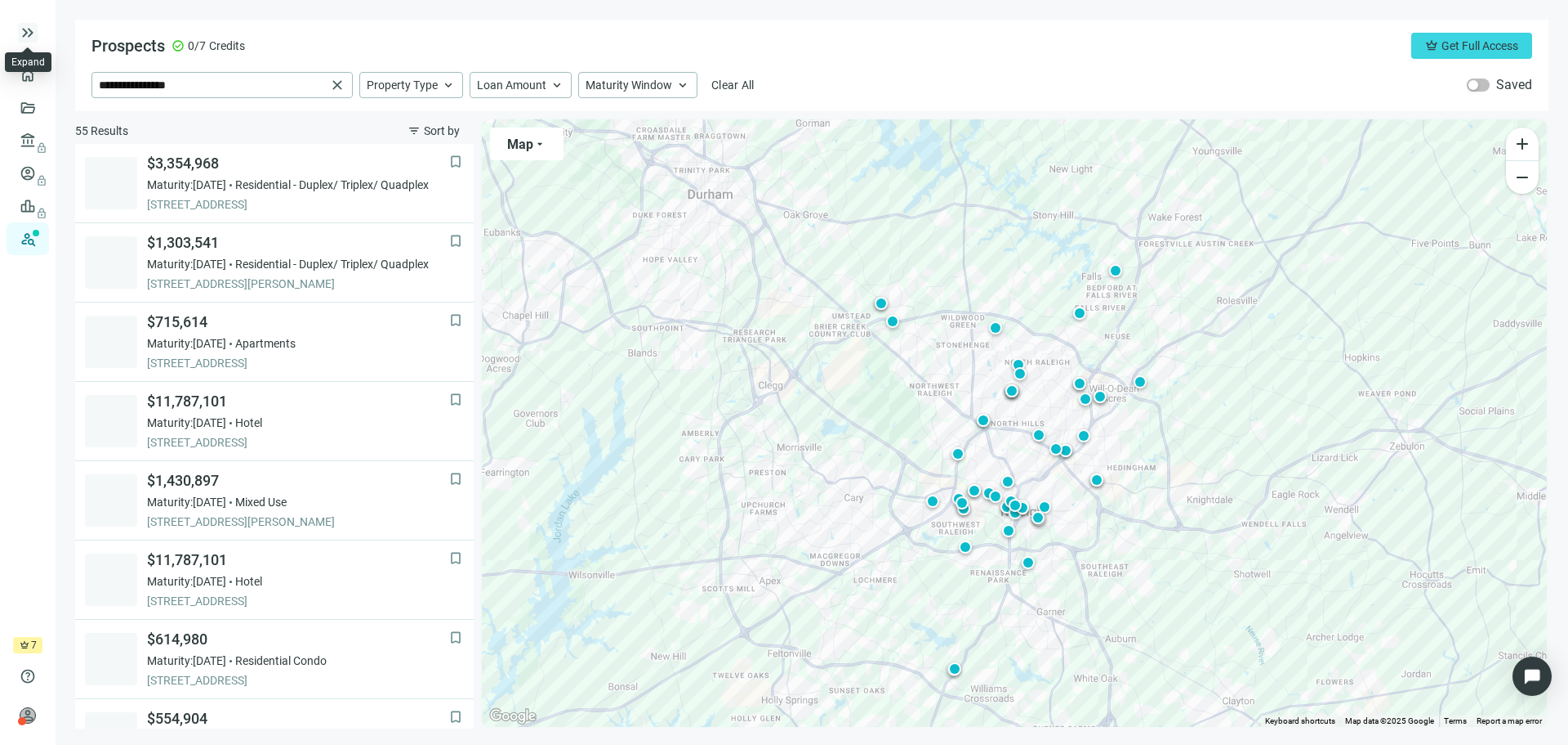
click at [26, 32] on span "keyboard_double_arrow_right" at bounding box center [27, 32] width 19 height 19
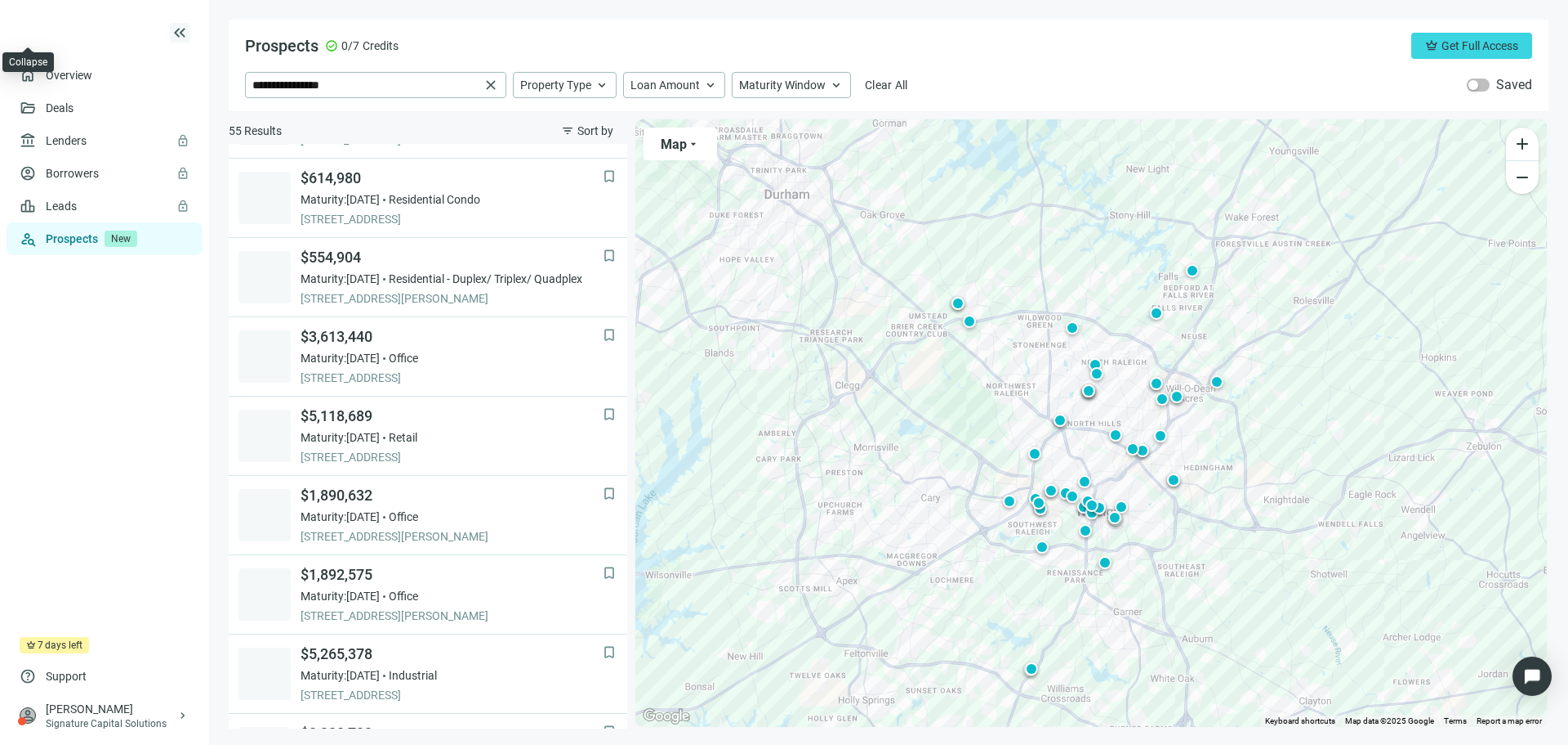
scroll to position [475, 0]
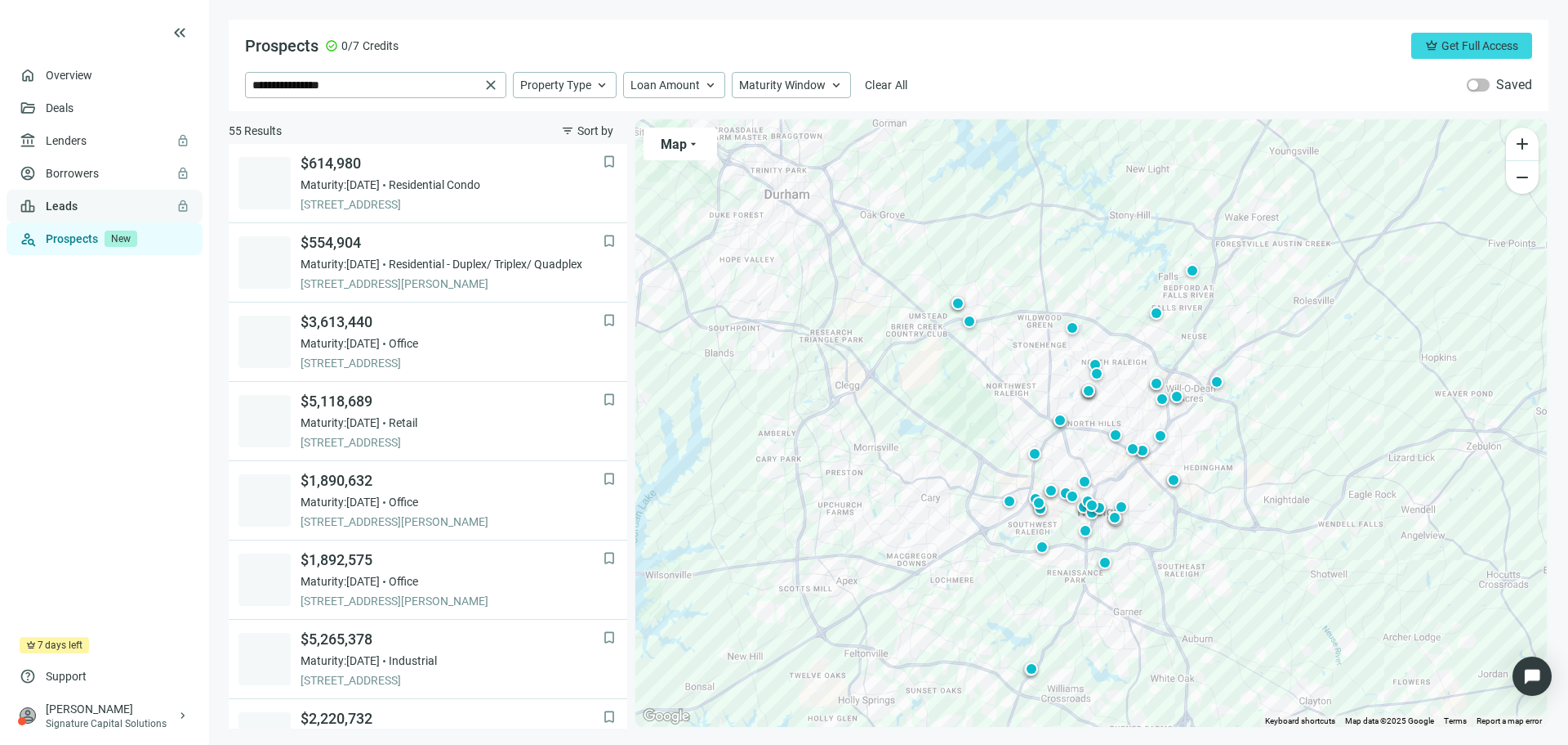
click at [78, 205] on link "Leads lock" at bounding box center [61, 206] width 31 height 13
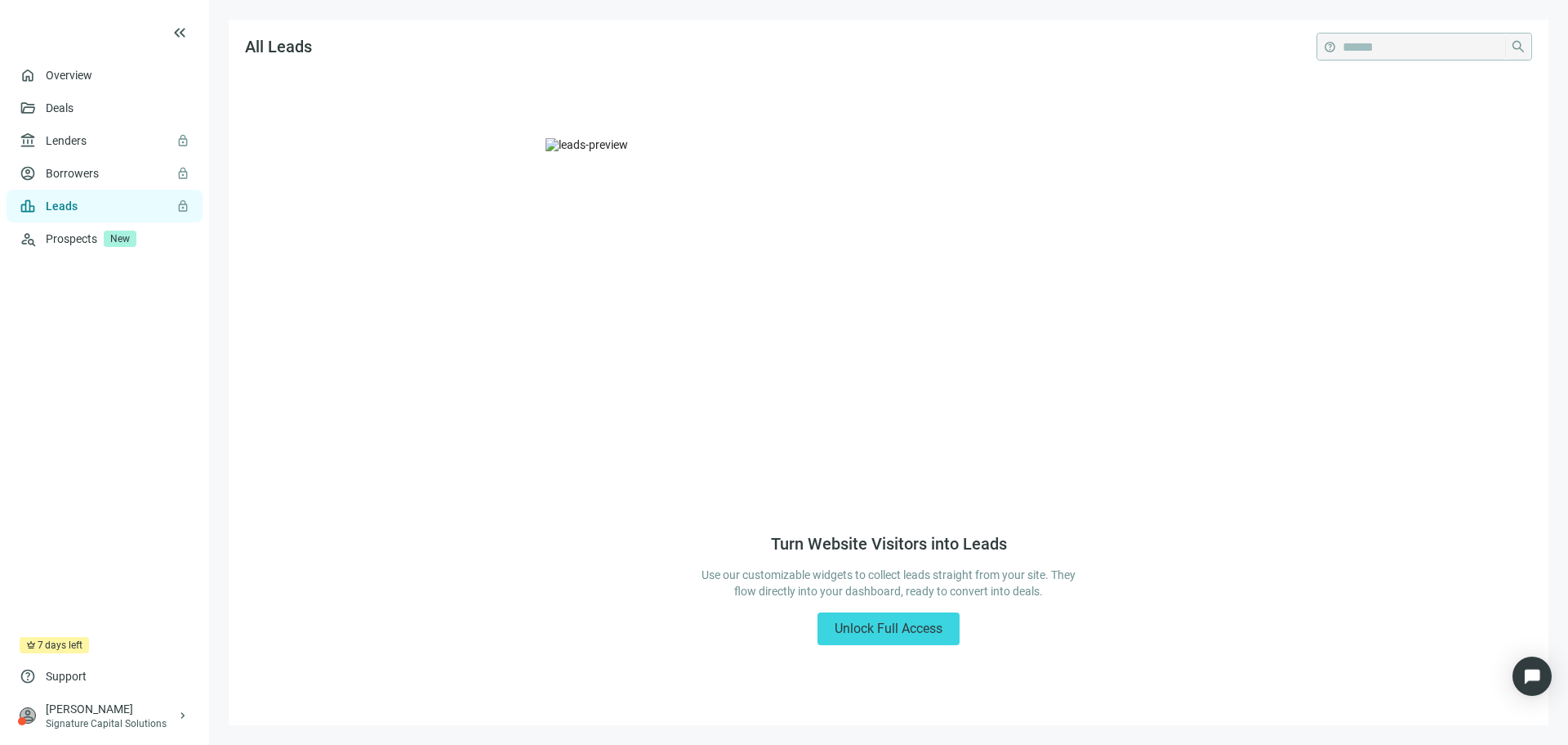
click at [873, 527] on div "Turn Website Visitors into Leads Use our customizable widgets to collect leads …" at bounding box center [888, 400] width 1320 height 648
click at [74, 82] on link "Overview" at bounding box center [69, 75] width 48 height 13
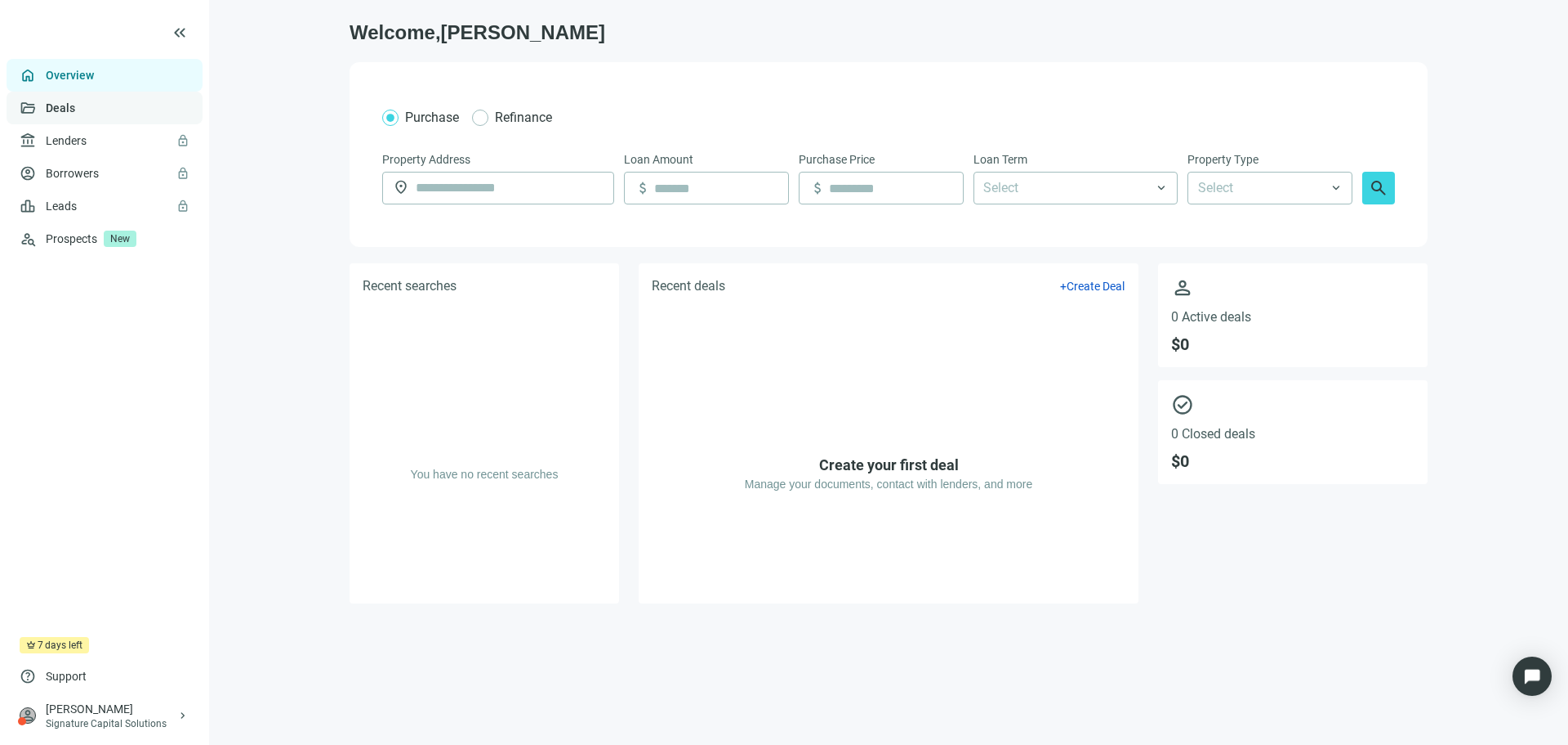
click at [56, 109] on link "Deals" at bounding box center [60, 107] width 30 height 13
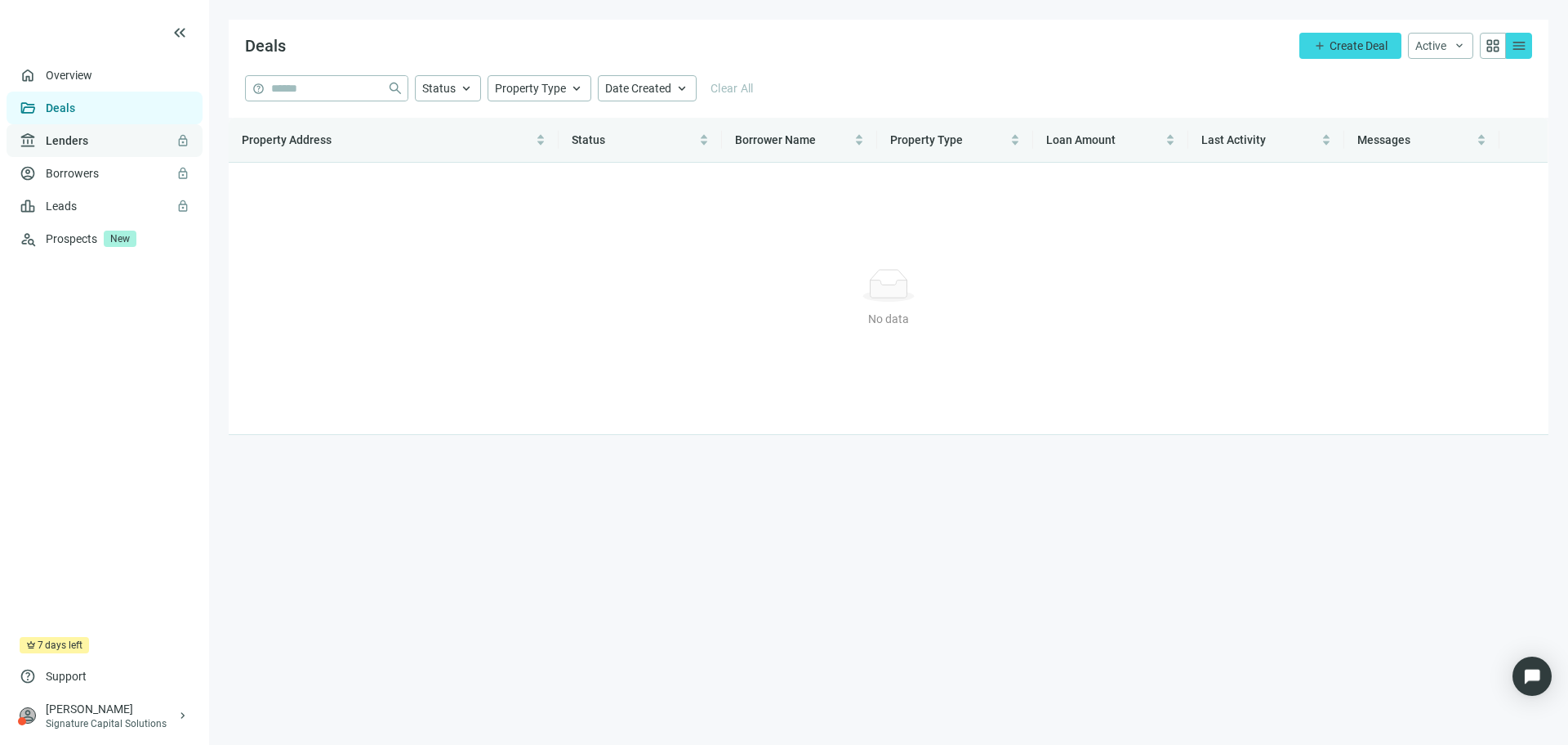
click at [66, 134] on link "Lenders lock" at bounding box center [67, 141] width 43 height 13
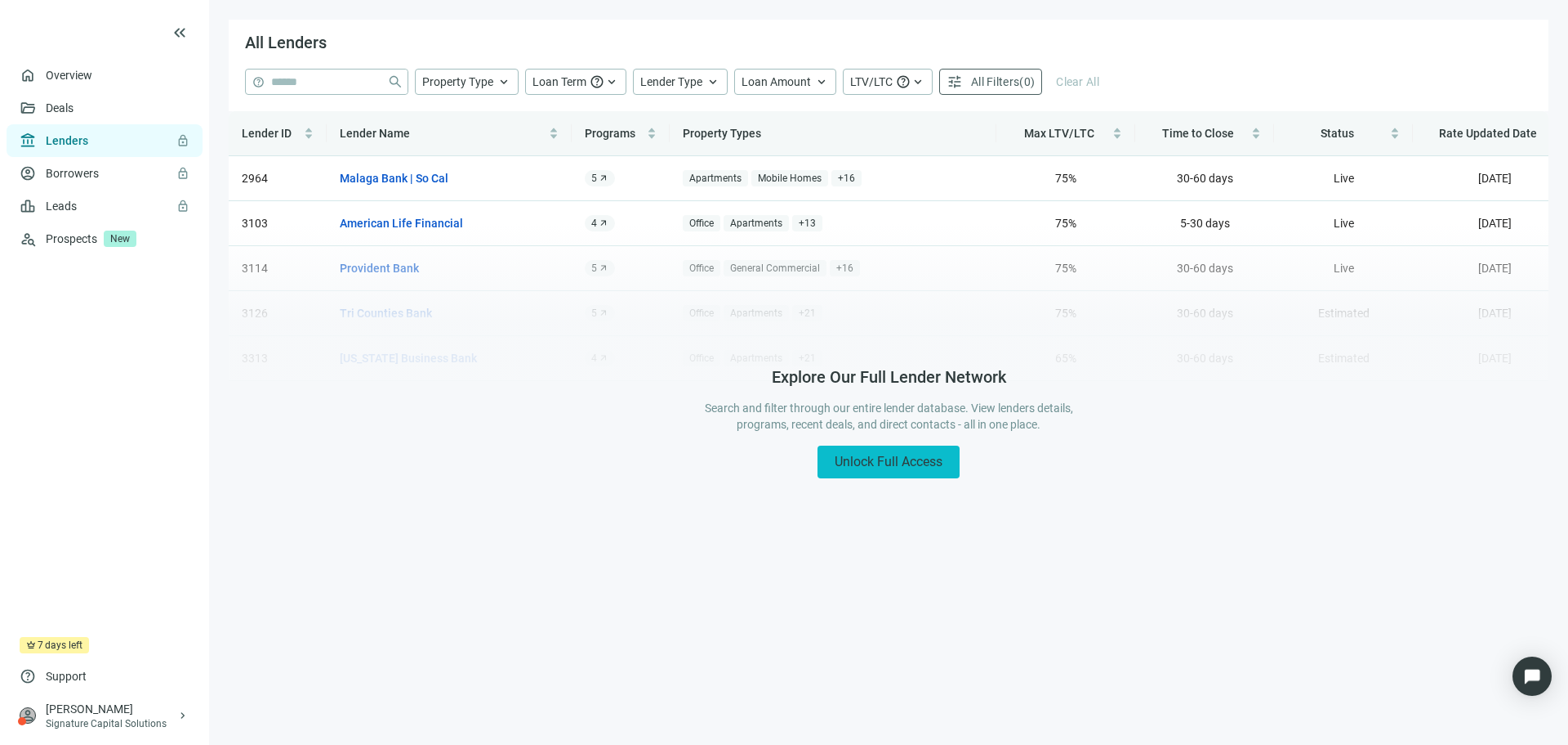
click at [916, 465] on span "Unlock Full Access" at bounding box center [888, 461] width 107 height 16
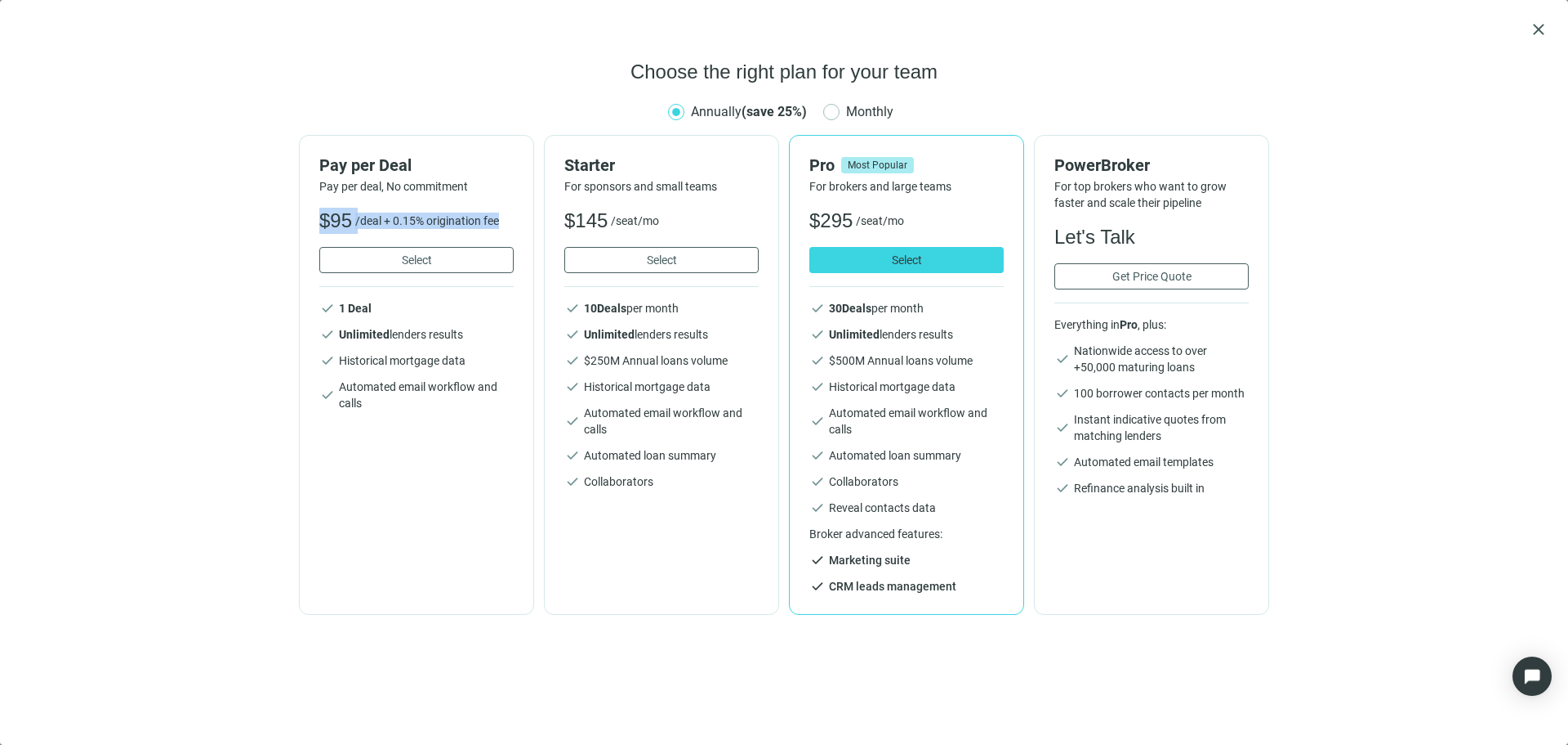
drag, startPoint x: 324, startPoint y: 224, endPoint x: 517, endPoint y: 238, distance: 193.5
click at [517, 238] on div "Pay per Deal Pay per deal, No commitment $95 /deal + 0.15% origination fee Sele…" at bounding box center [417, 375] width 235 height 480
click at [419, 259] on span "Select" at bounding box center [417, 259] width 31 height 13
